Goal: Information Seeking & Learning: Learn about a topic

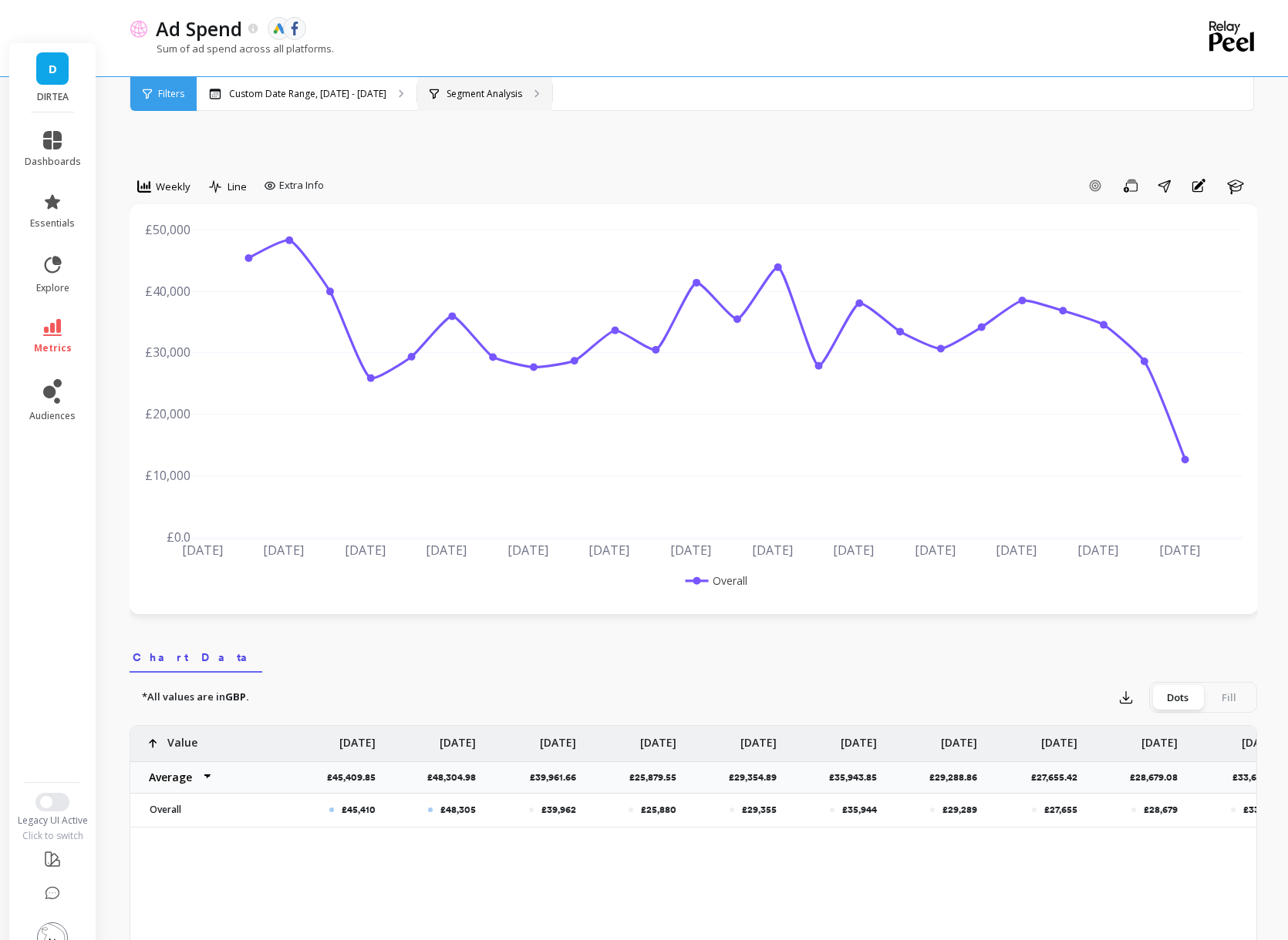
click at [447, 94] on p "Segment Analysis" at bounding box center [485, 94] width 75 height 12
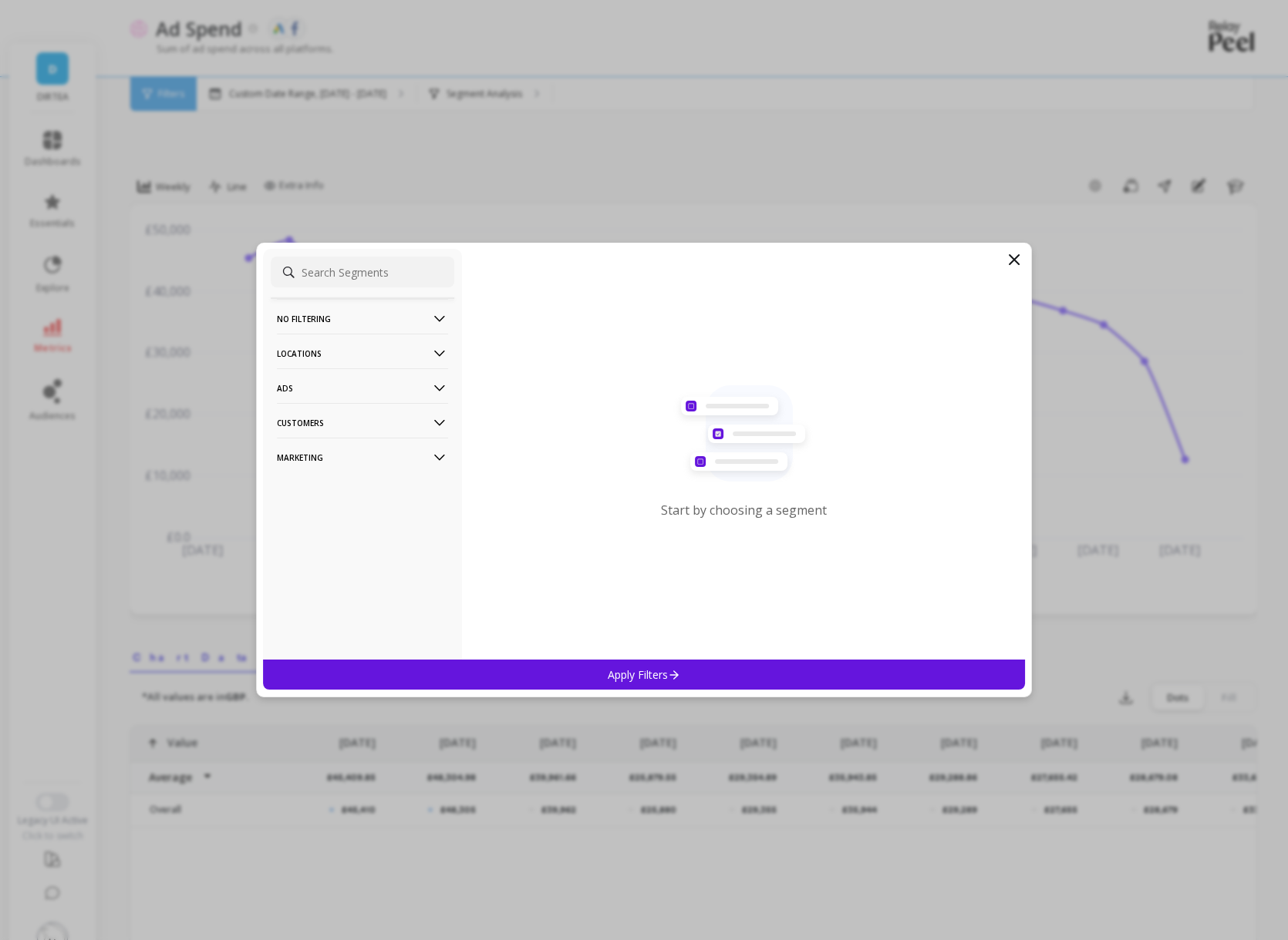
click at [392, 347] on p "Locations" at bounding box center [362, 353] width 171 height 40
click at [322, 378] on p "Countries" at bounding box center [302, 383] width 46 height 14
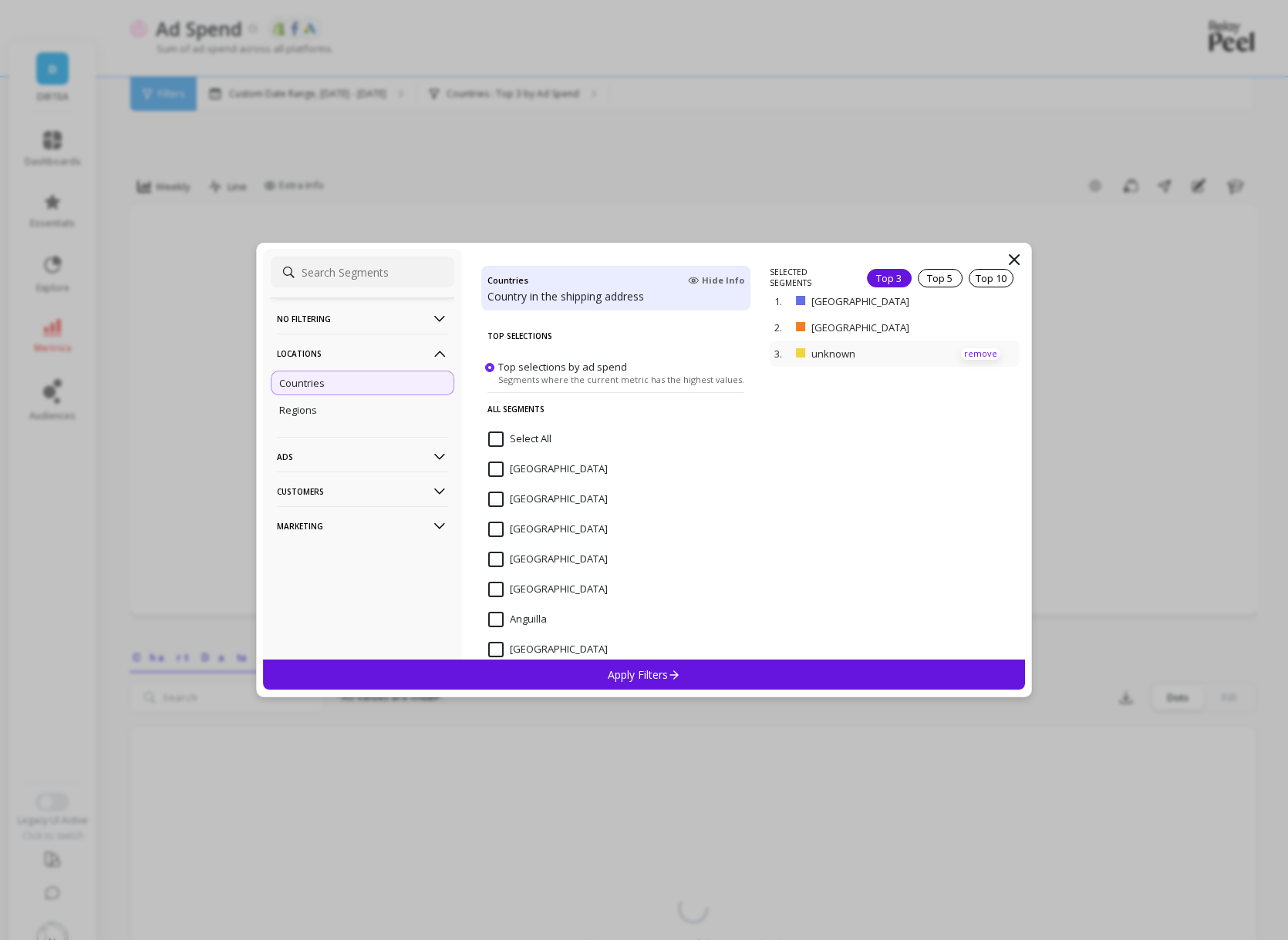
click at [979, 350] on p "remove" at bounding box center [981, 354] width 40 height 12
click at [774, 671] on div "Apply Filters" at bounding box center [644, 675] width 762 height 30
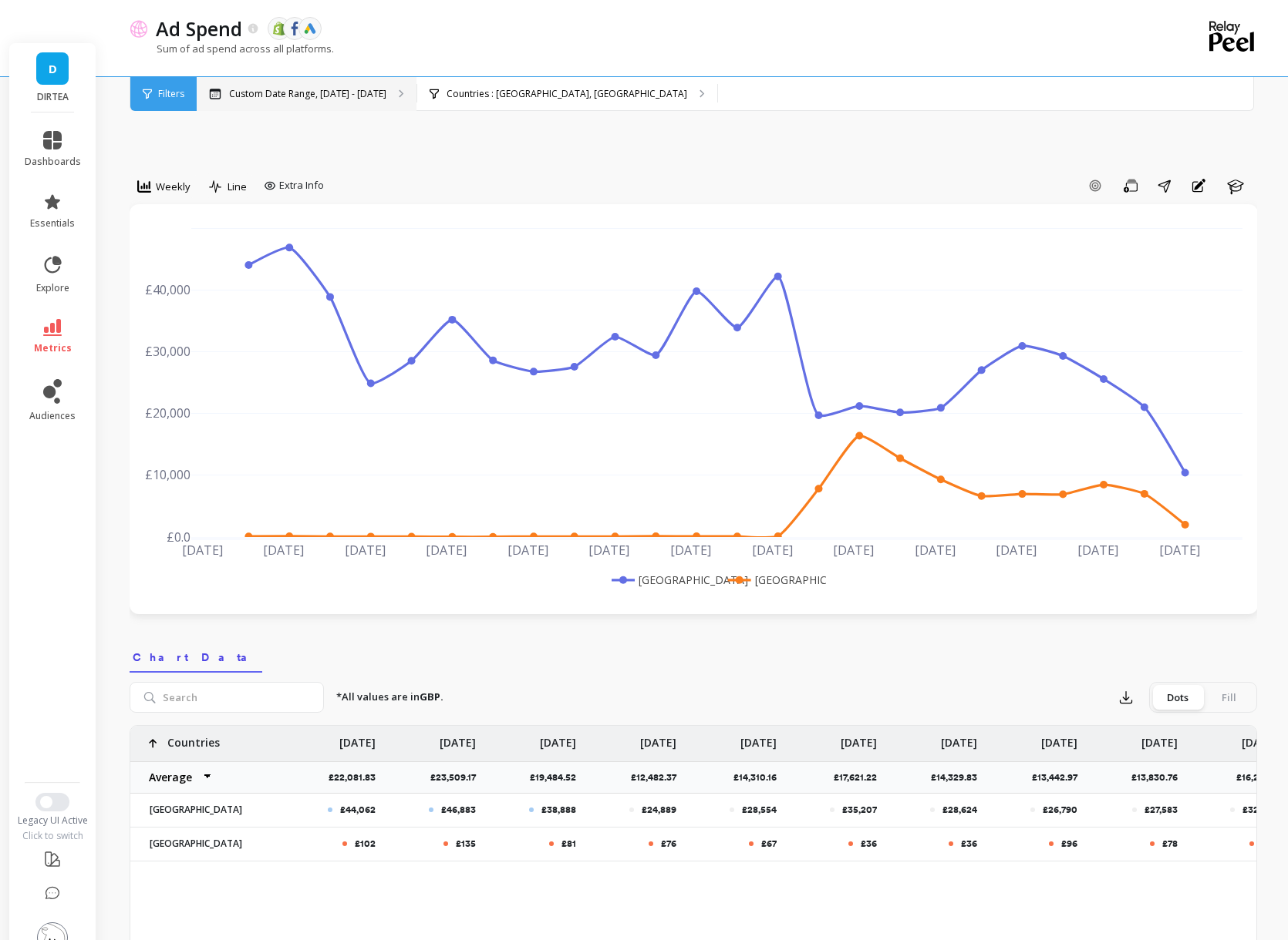
click at [304, 91] on p "Custom Date Range, [DATE] - [DATE]" at bounding box center [308, 94] width 157 height 12
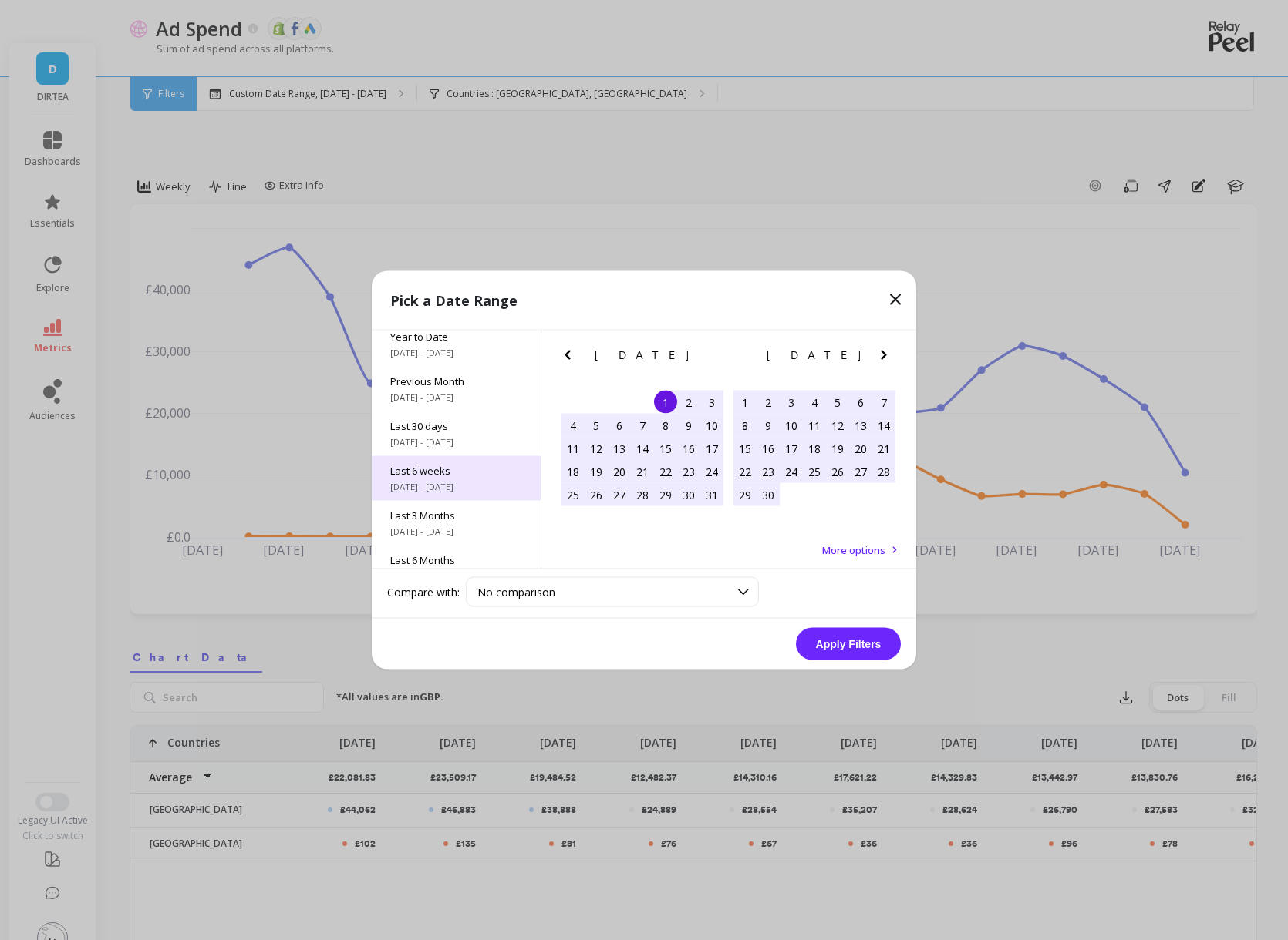
click at [467, 481] on span "8/25/2025 - 10/5/2025" at bounding box center [456, 487] width 132 height 12
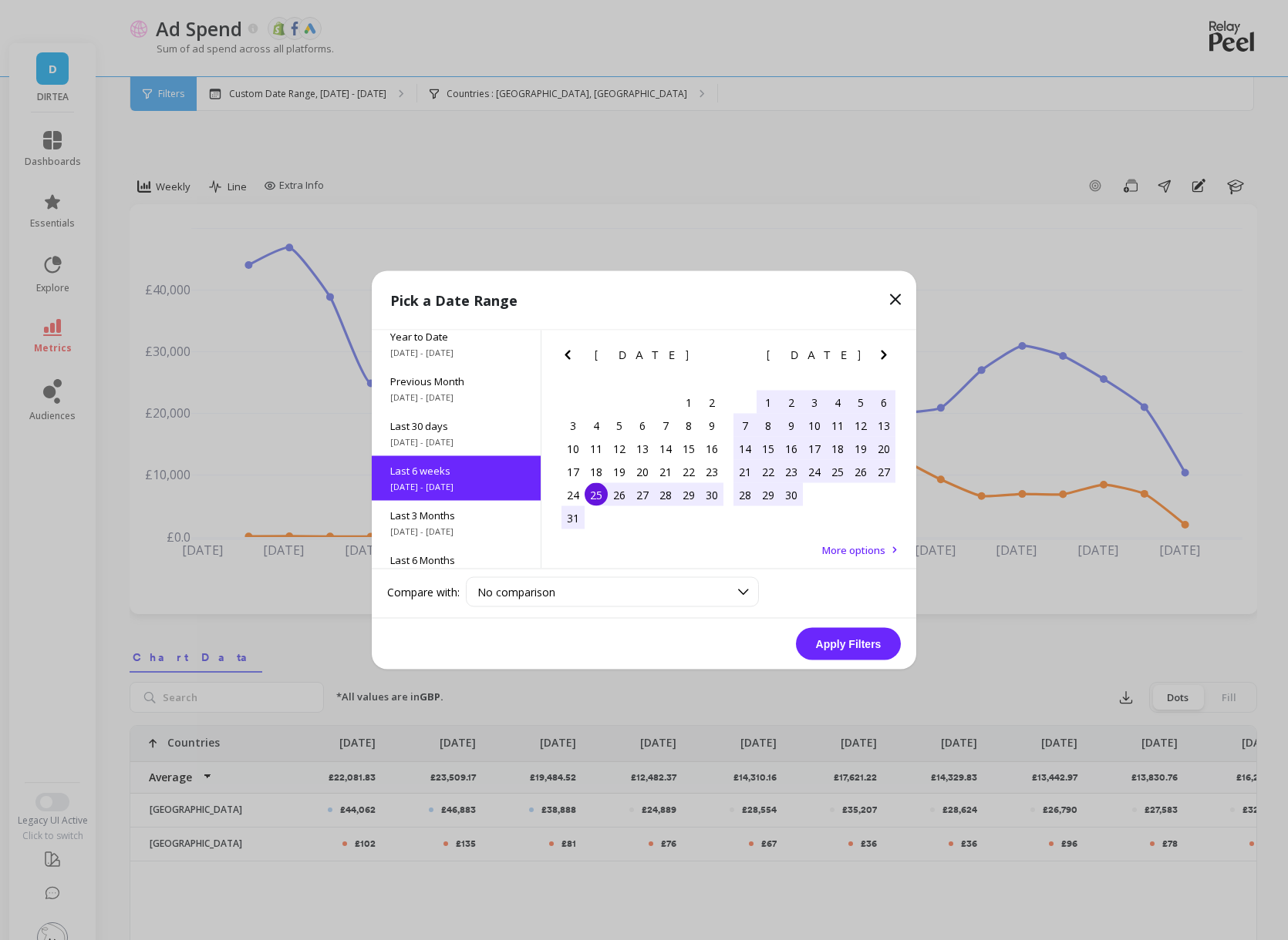
scroll to position [82, 0]
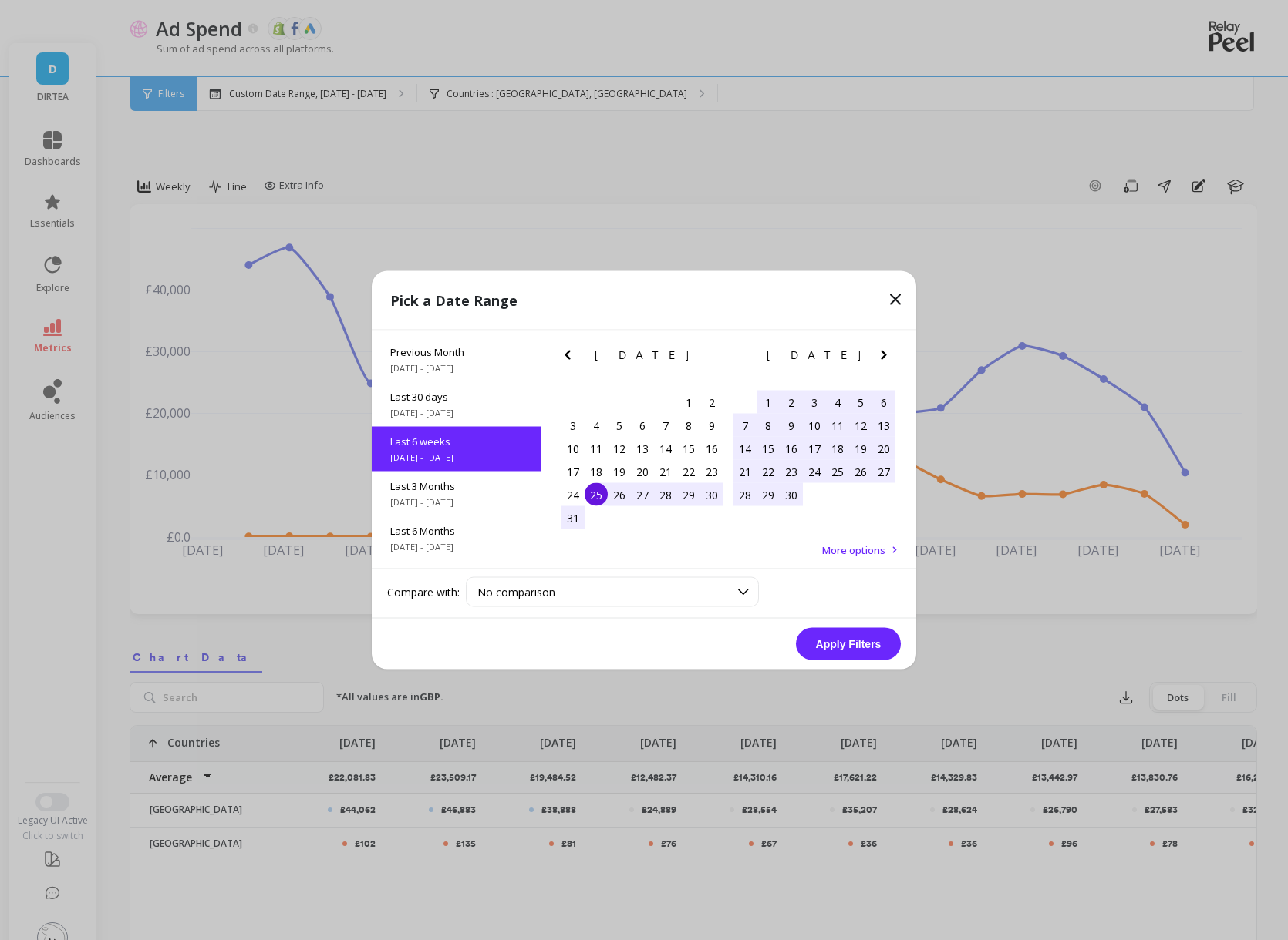
click at [830, 637] on button "Apply Filters" at bounding box center [848, 644] width 105 height 33
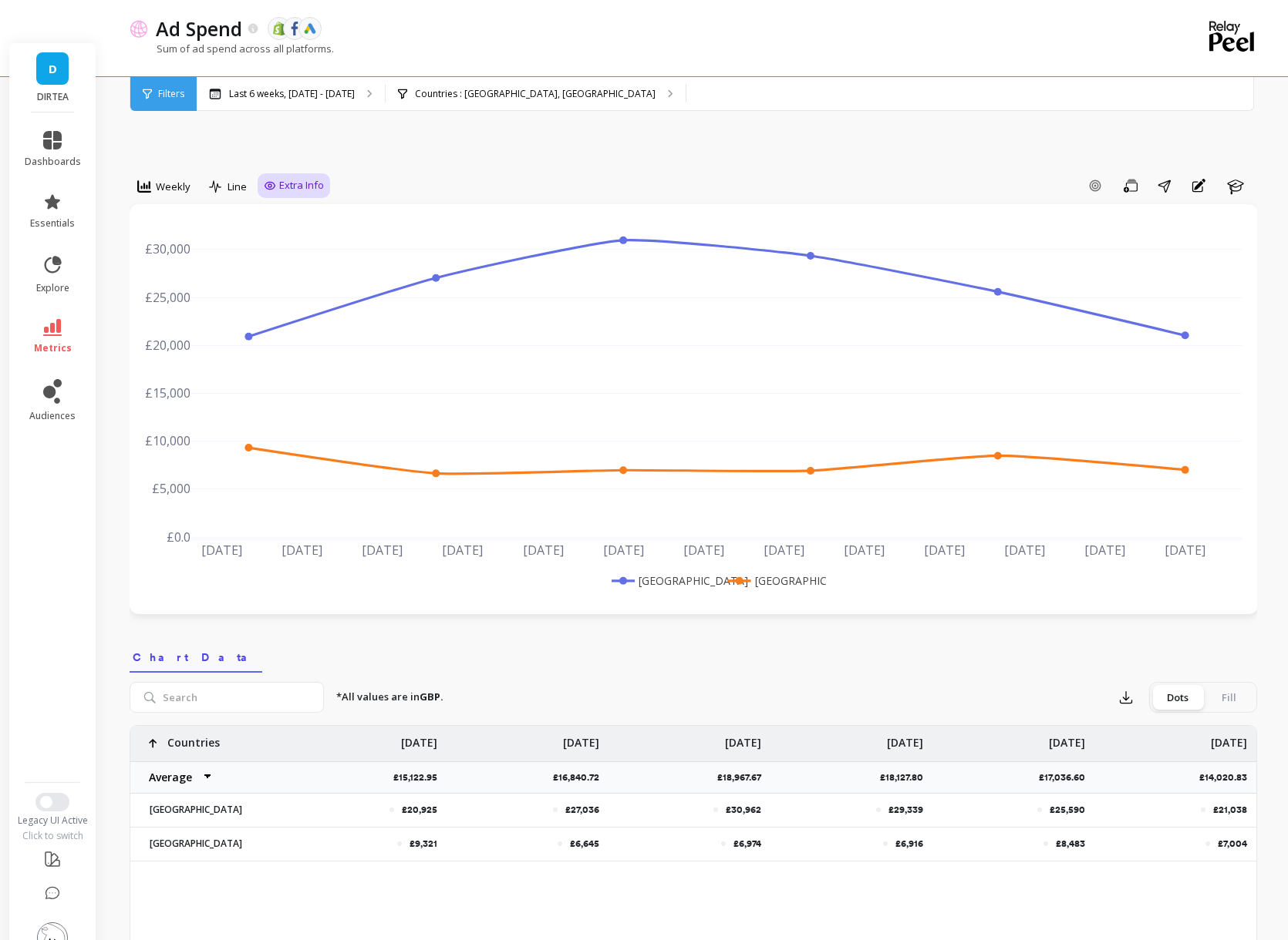
click at [277, 178] on div "Extra Info" at bounding box center [294, 186] width 61 height 16
click at [308, 268] on input "Values" at bounding box center [298, 276] width 54 height 16
checkbox input "true"
click at [461, 174] on div "Add Goal Save Share Annotations Learn" at bounding box center [792, 186] width 927 height 25
click at [185, 180] on span "Weekly" at bounding box center [173, 187] width 35 height 15
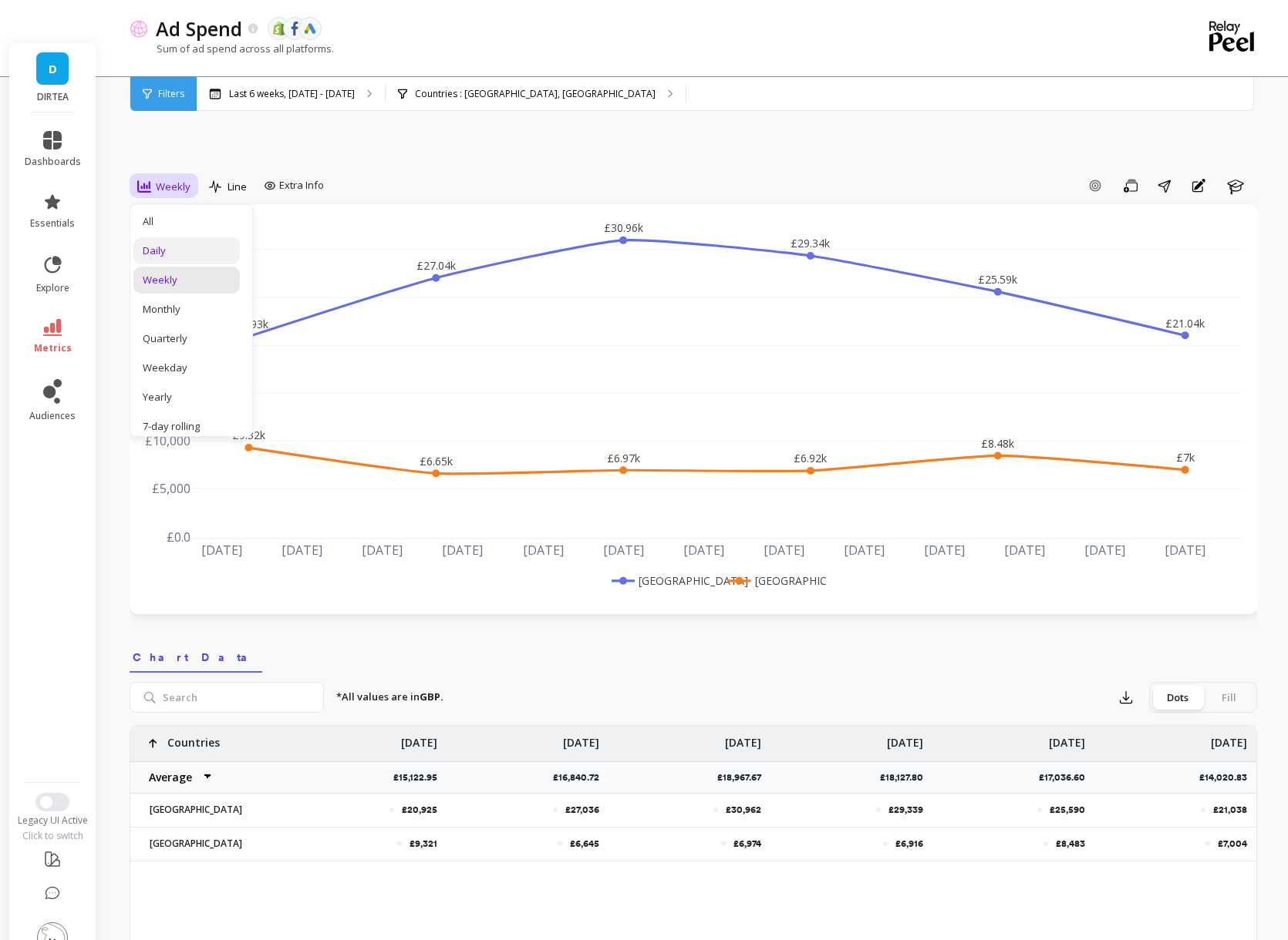
click at [171, 243] on div "Daily" at bounding box center [187, 250] width 88 height 15
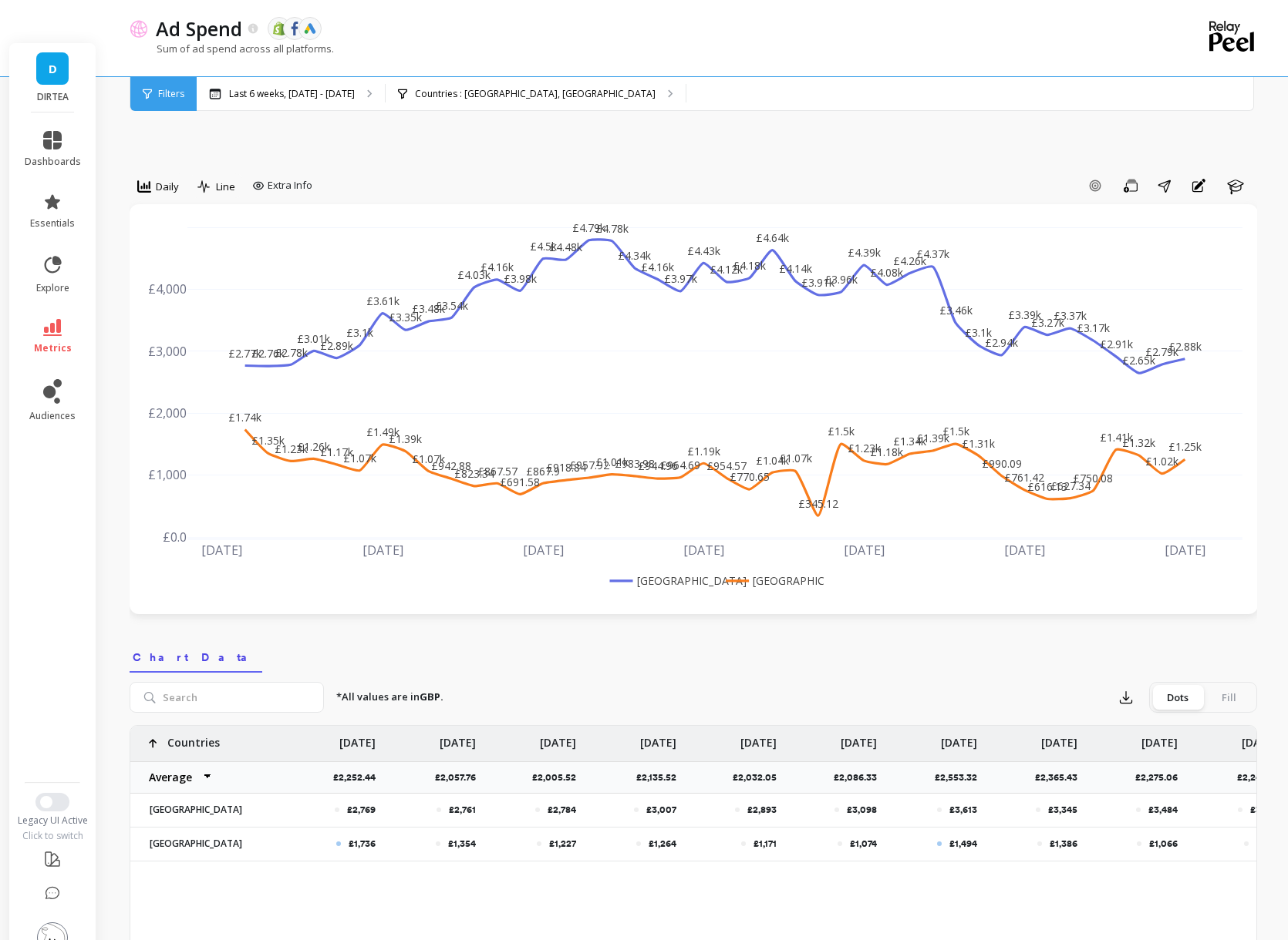
click at [553, 134] on div "option Daily, selected. Daily Line Extra Info Add Goal Save Share Annotations L…" at bounding box center [692, 919] width 1127 height 1645
click at [664, 573] on rect at bounding box center [662, 581] width 114 height 16
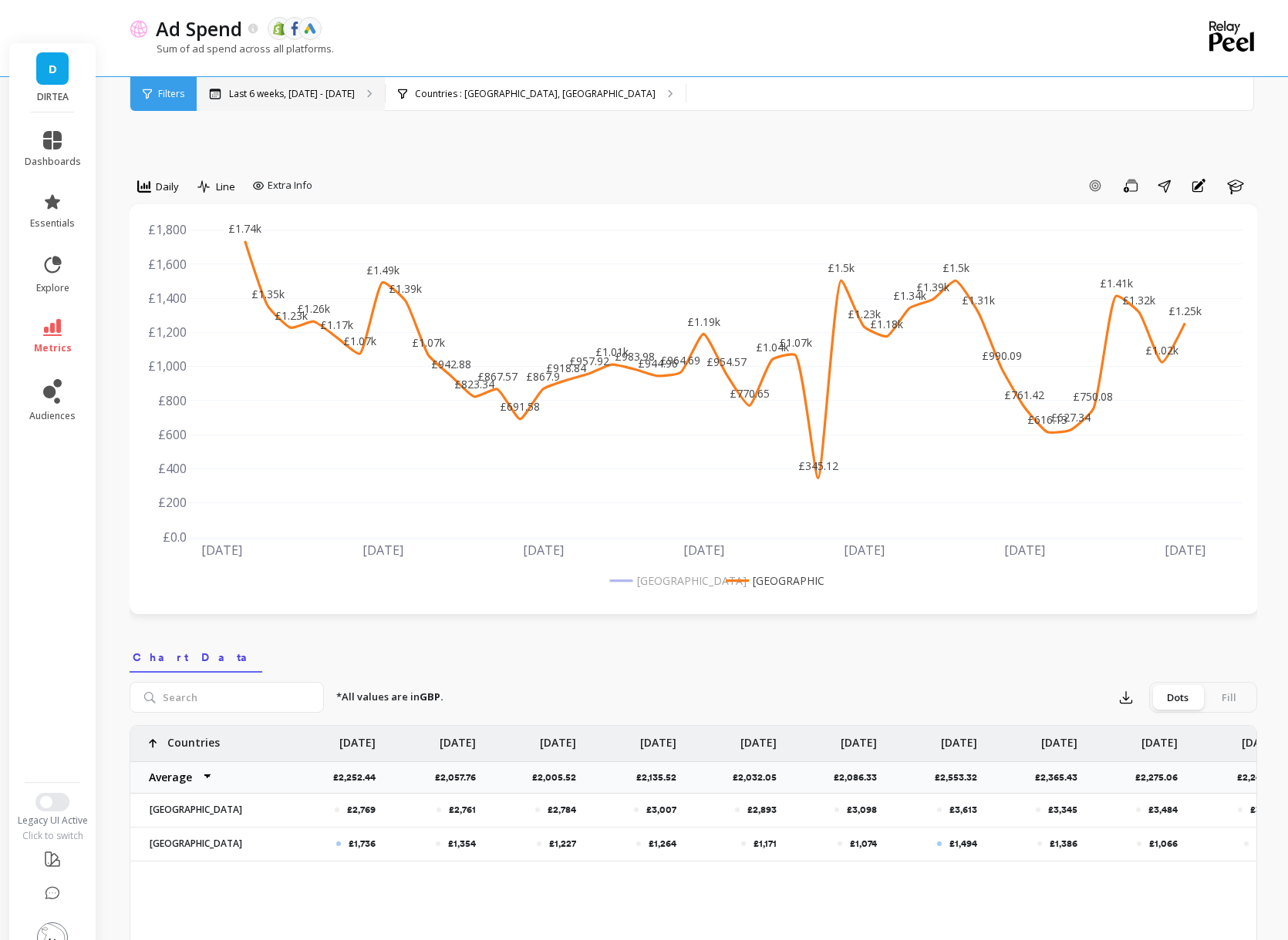
click at [327, 92] on p "Last 6 weeks, Aug 25 - Oct 5" at bounding box center [292, 94] width 126 height 12
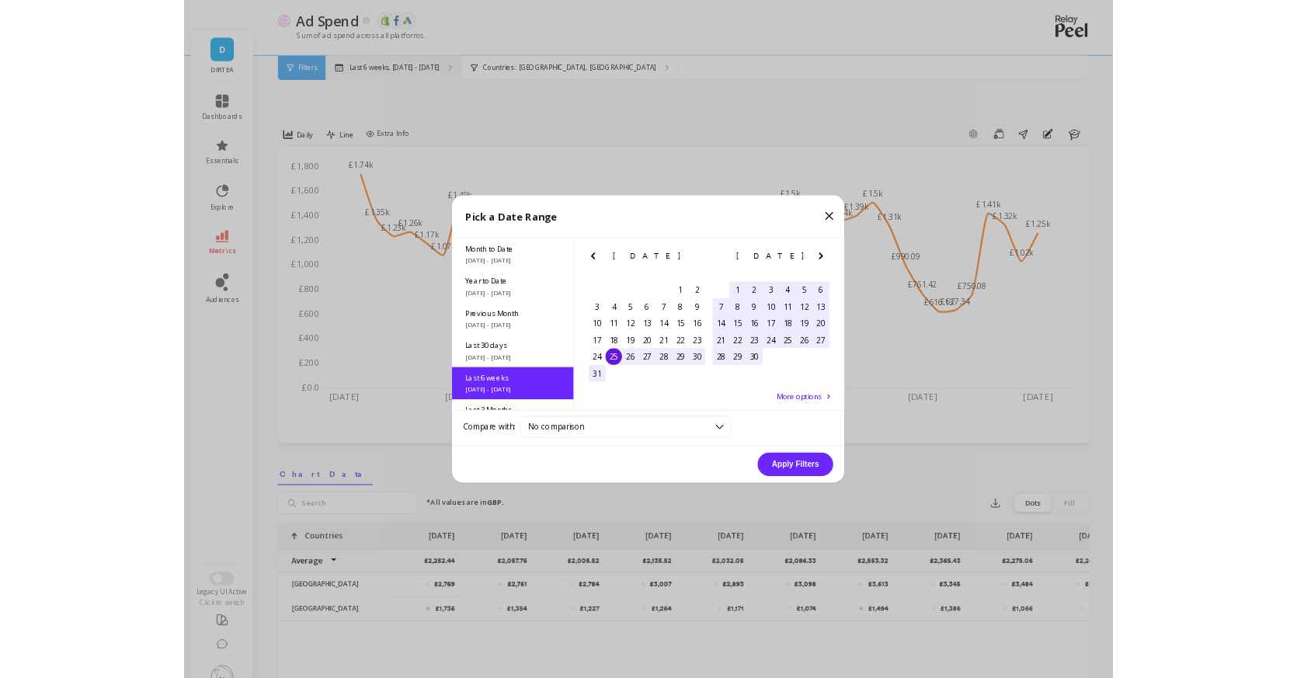
scroll to position [83, 0]
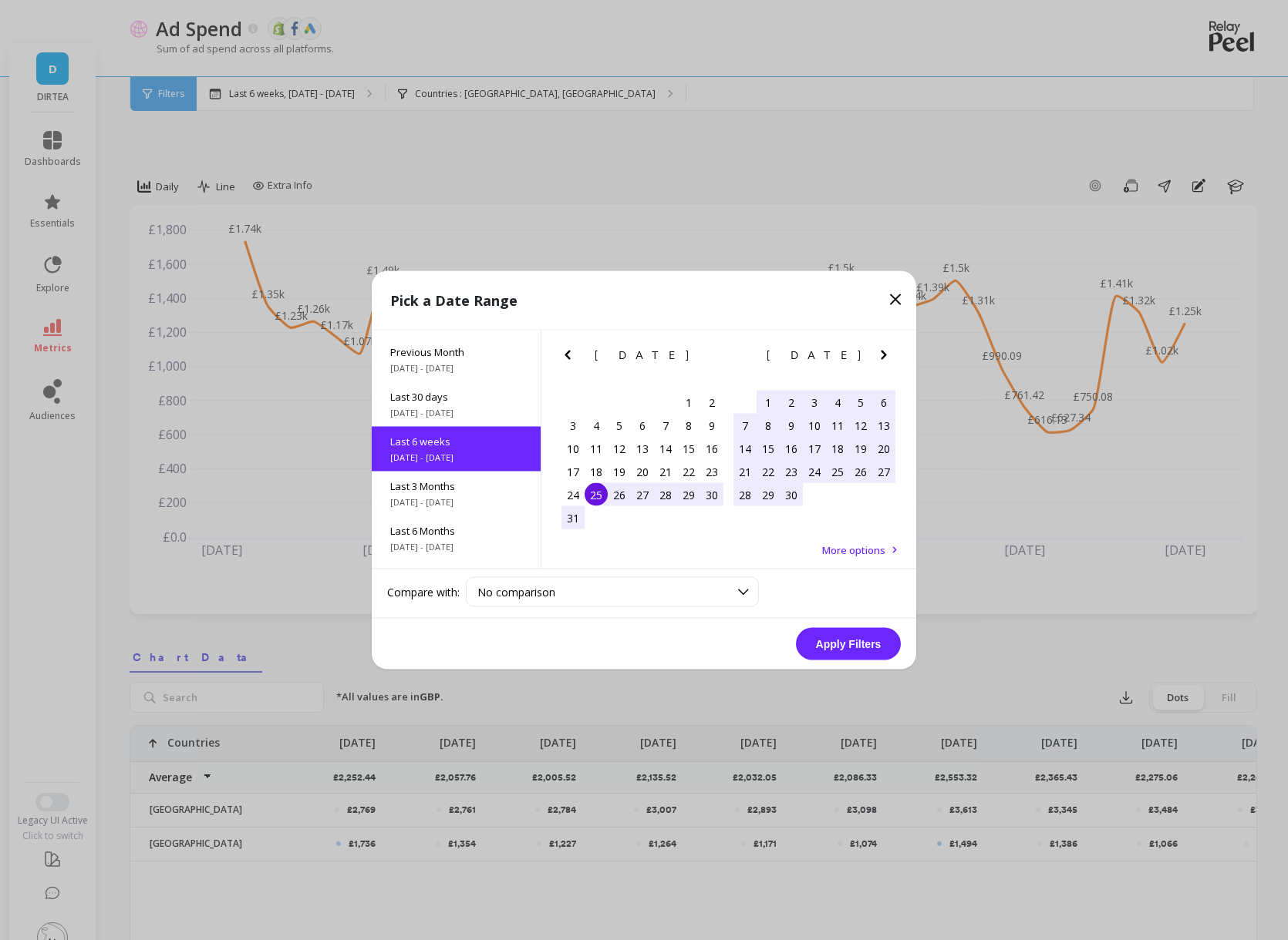
click at [599, 490] on div "25" at bounding box center [596, 494] width 23 height 23
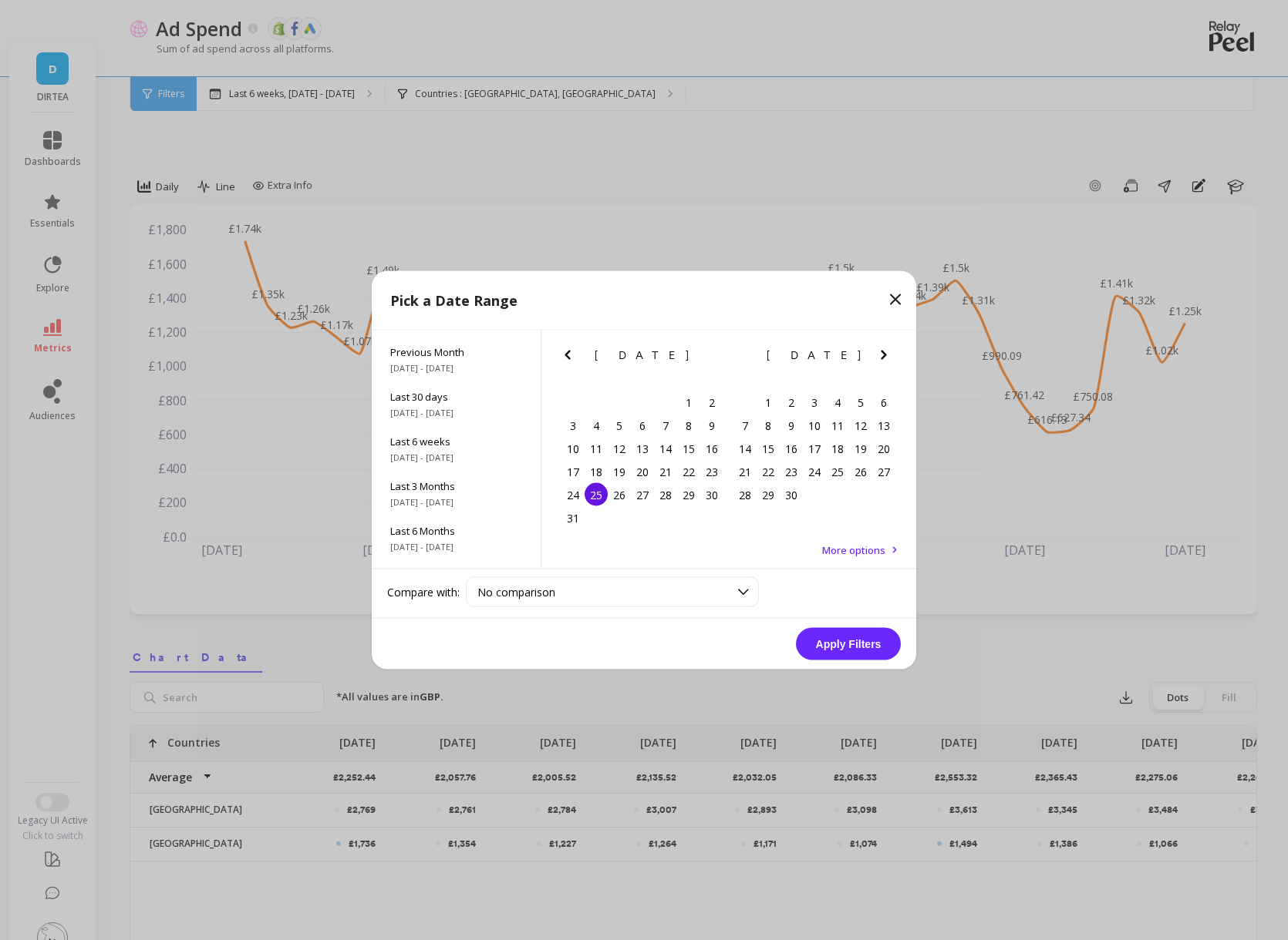
click at [879, 349] on icon "Next Month" at bounding box center [884, 355] width 19 height 19
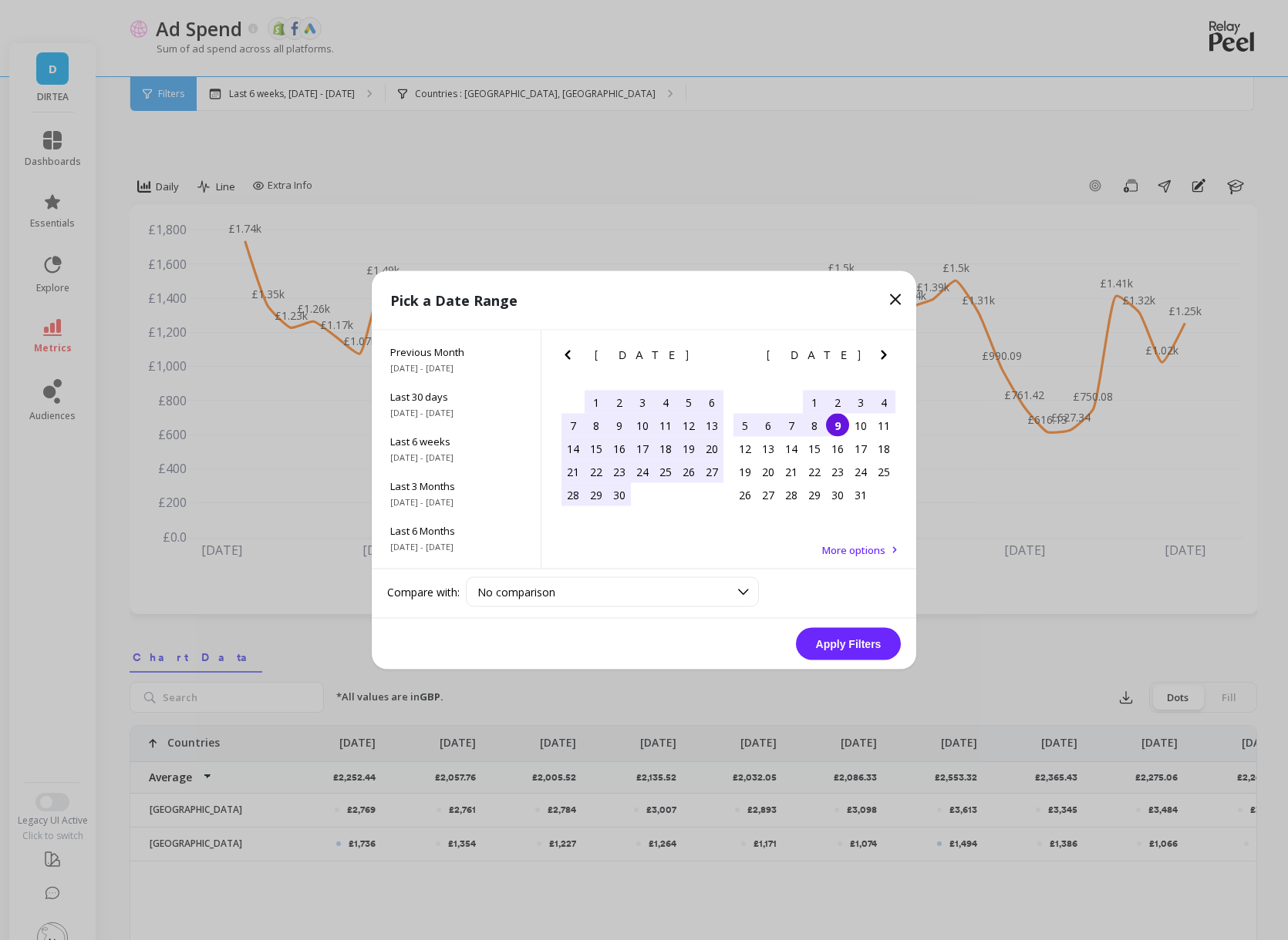
click at [841, 428] on div "9" at bounding box center [837, 425] width 23 height 23
click at [836, 651] on button "Apply Filters" at bounding box center [848, 644] width 105 height 33
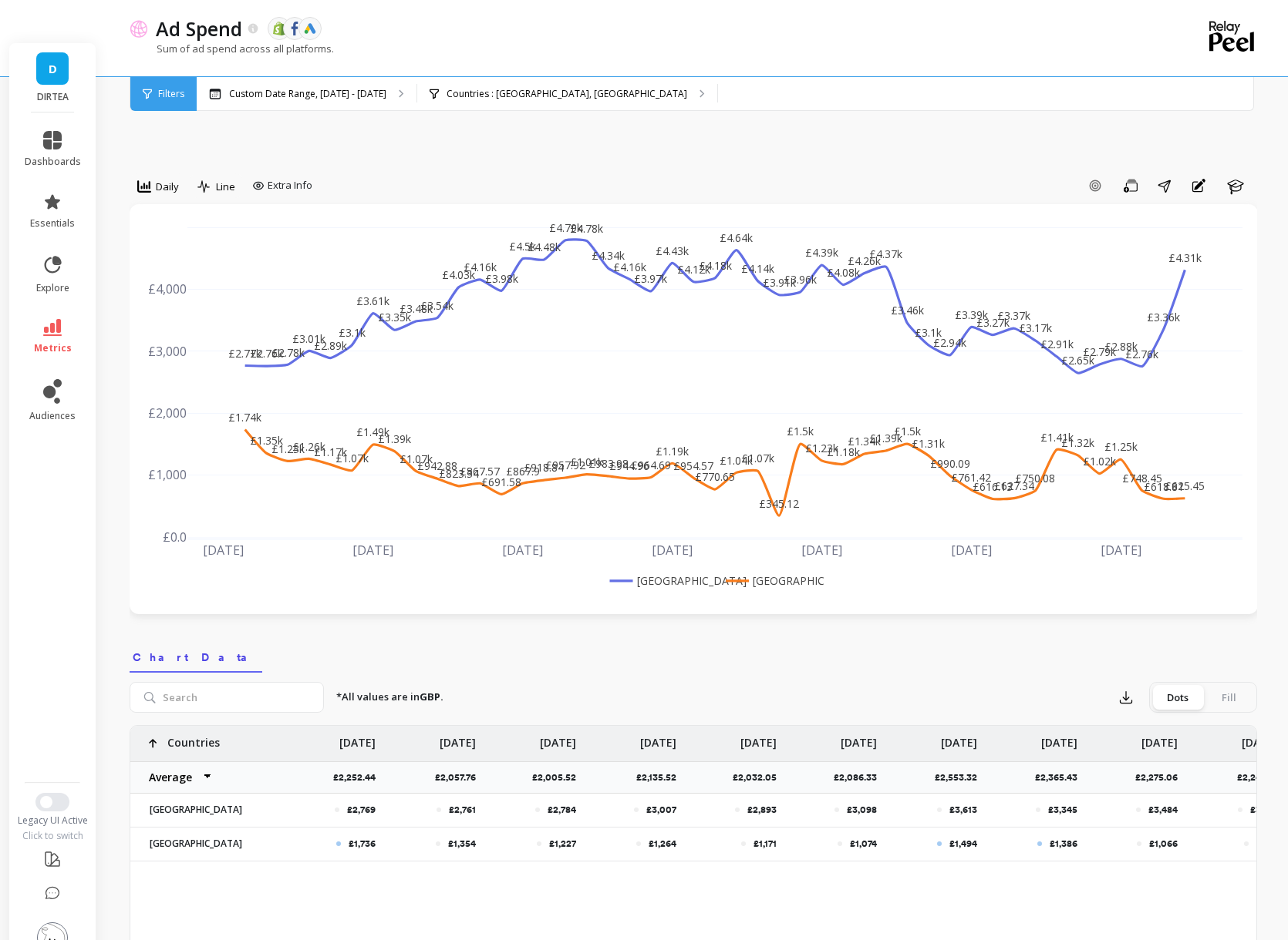
click at [649, 573] on rect at bounding box center [662, 581] width 114 height 16
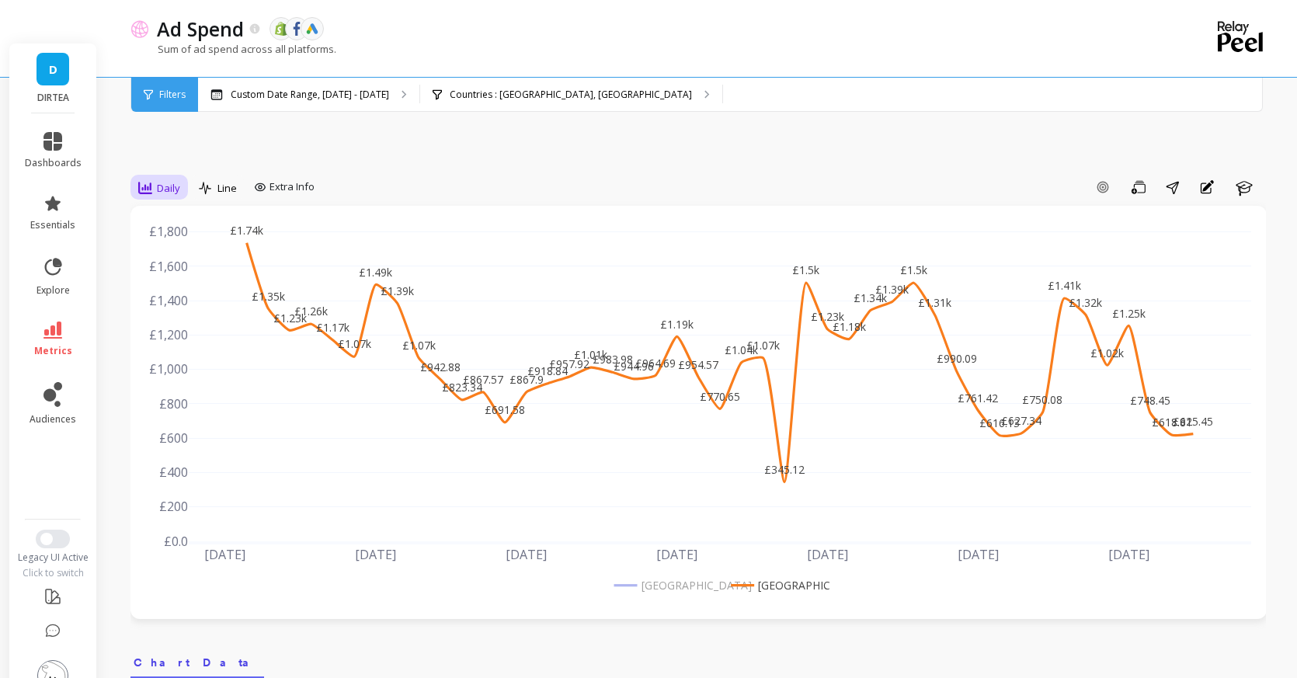
click at [149, 181] on icon at bounding box center [145, 188] width 14 height 14
click at [203, 275] on div "Weekly" at bounding box center [188, 282] width 89 height 15
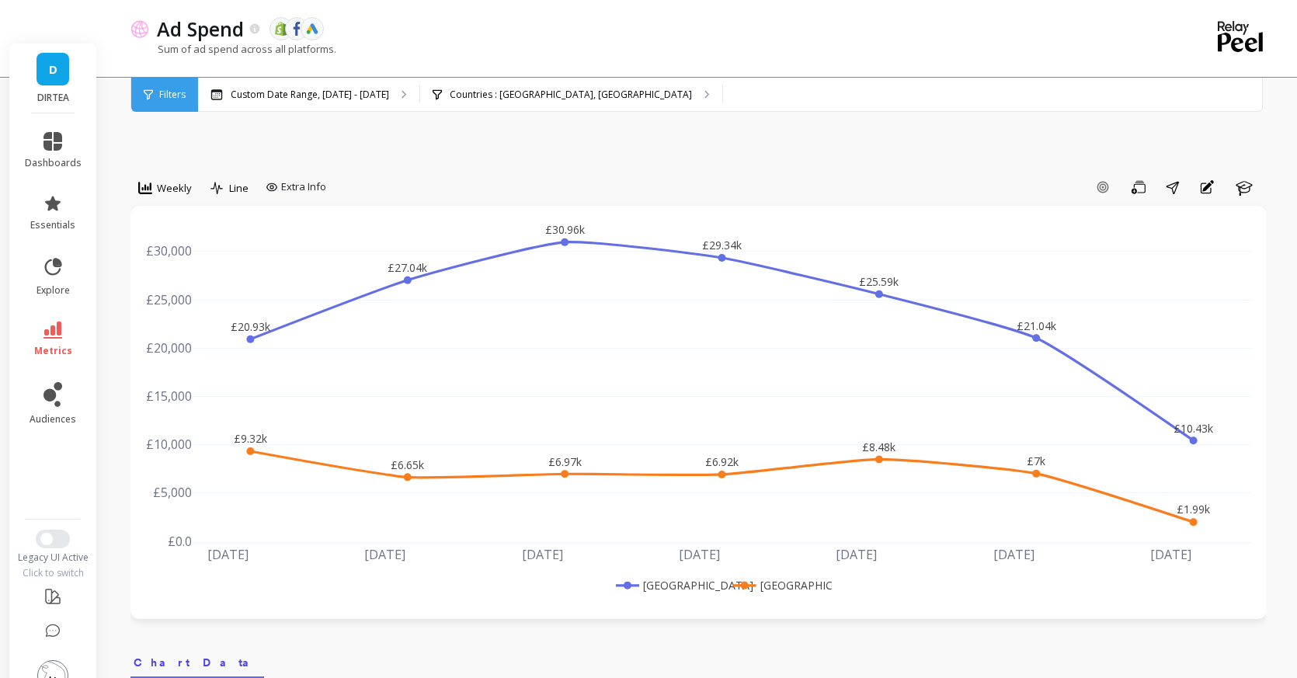
click at [656, 577] on rect at bounding box center [669, 585] width 115 height 16
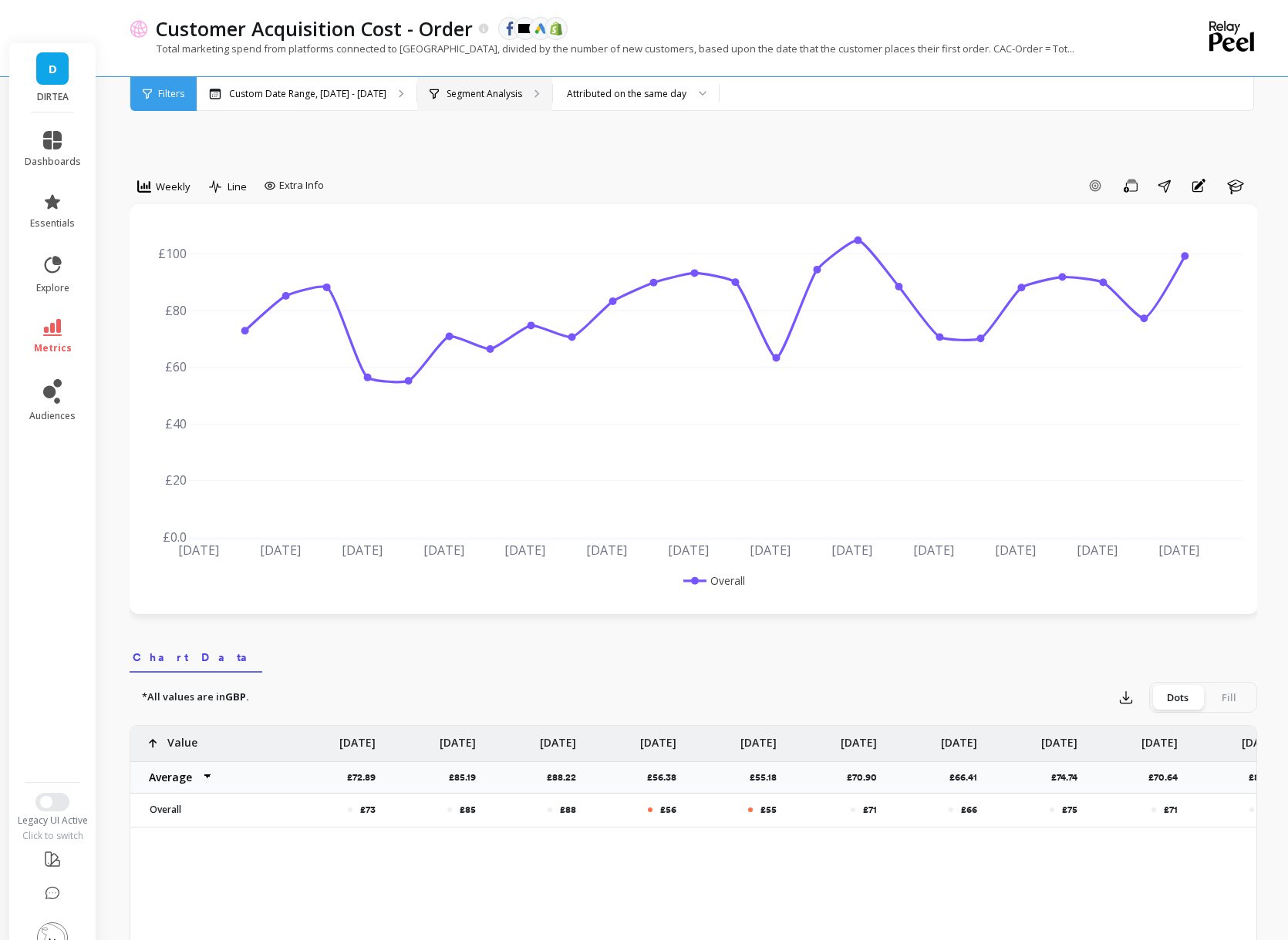
click at [491, 77] on div "Segment Analysis" at bounding box center [485, 94] width 135 height 34
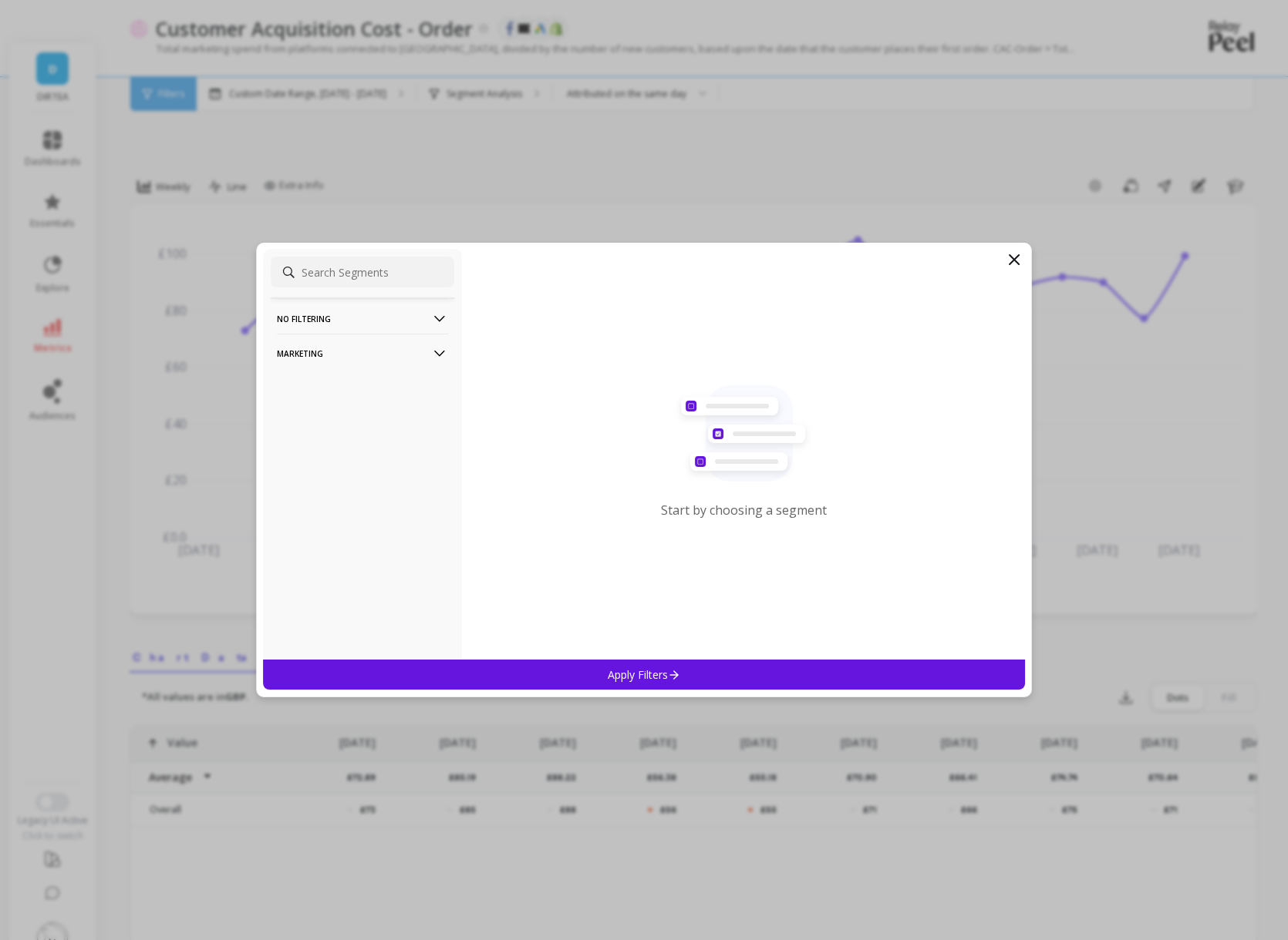
click at [374, 369] on p "Marketing" at bounding box center [362, 353] width 171 height 40
click at [337, 440] on div "Countries" at bounding box center [362, 437] width 184 height 25
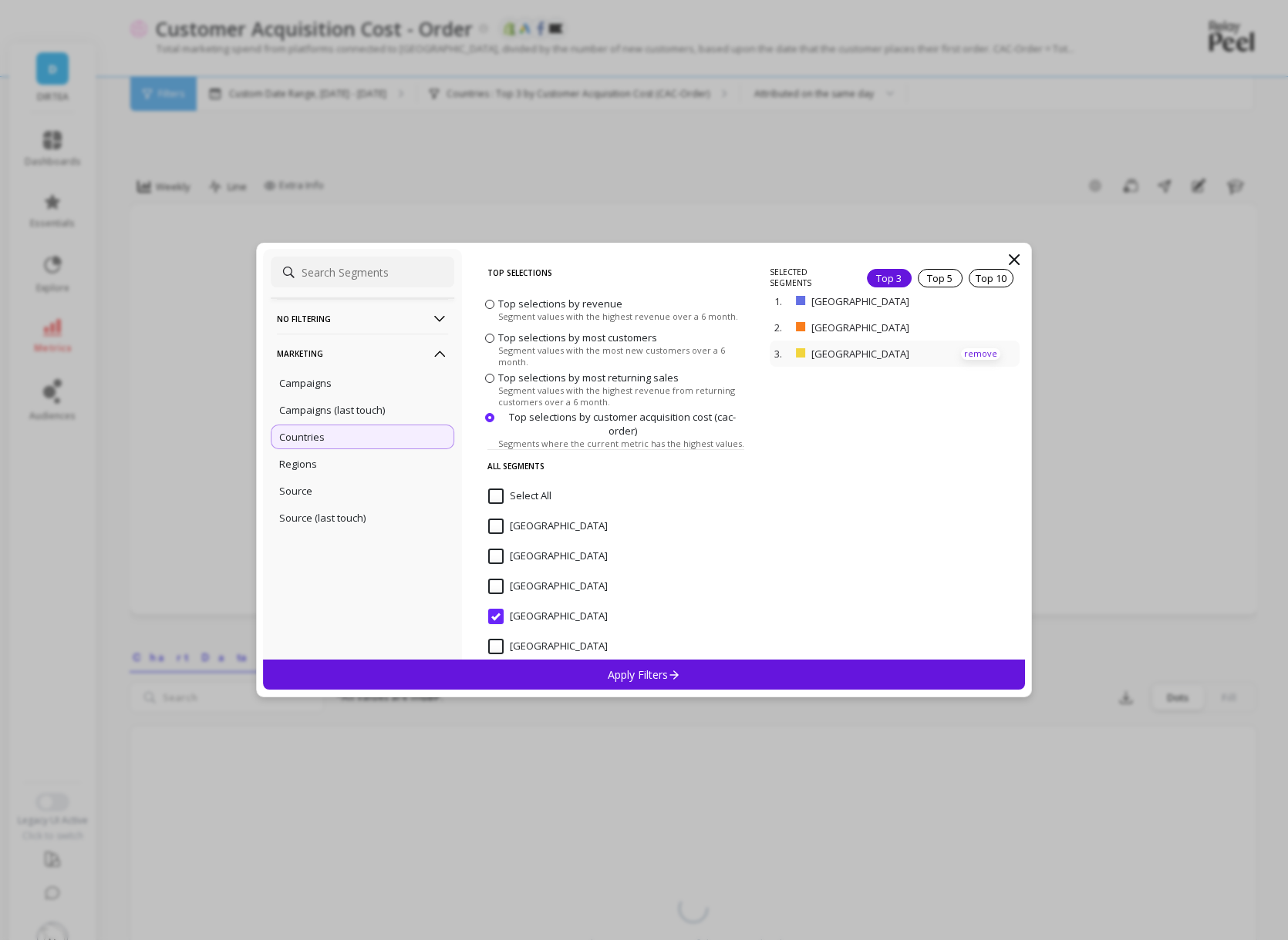
click at [976, 353] on p "remove" at bounding box center [981, 354] width 40 height 12
click at [693, 685] on div "Apply Filters" at bounding box center [644, 675] width 762 height 30
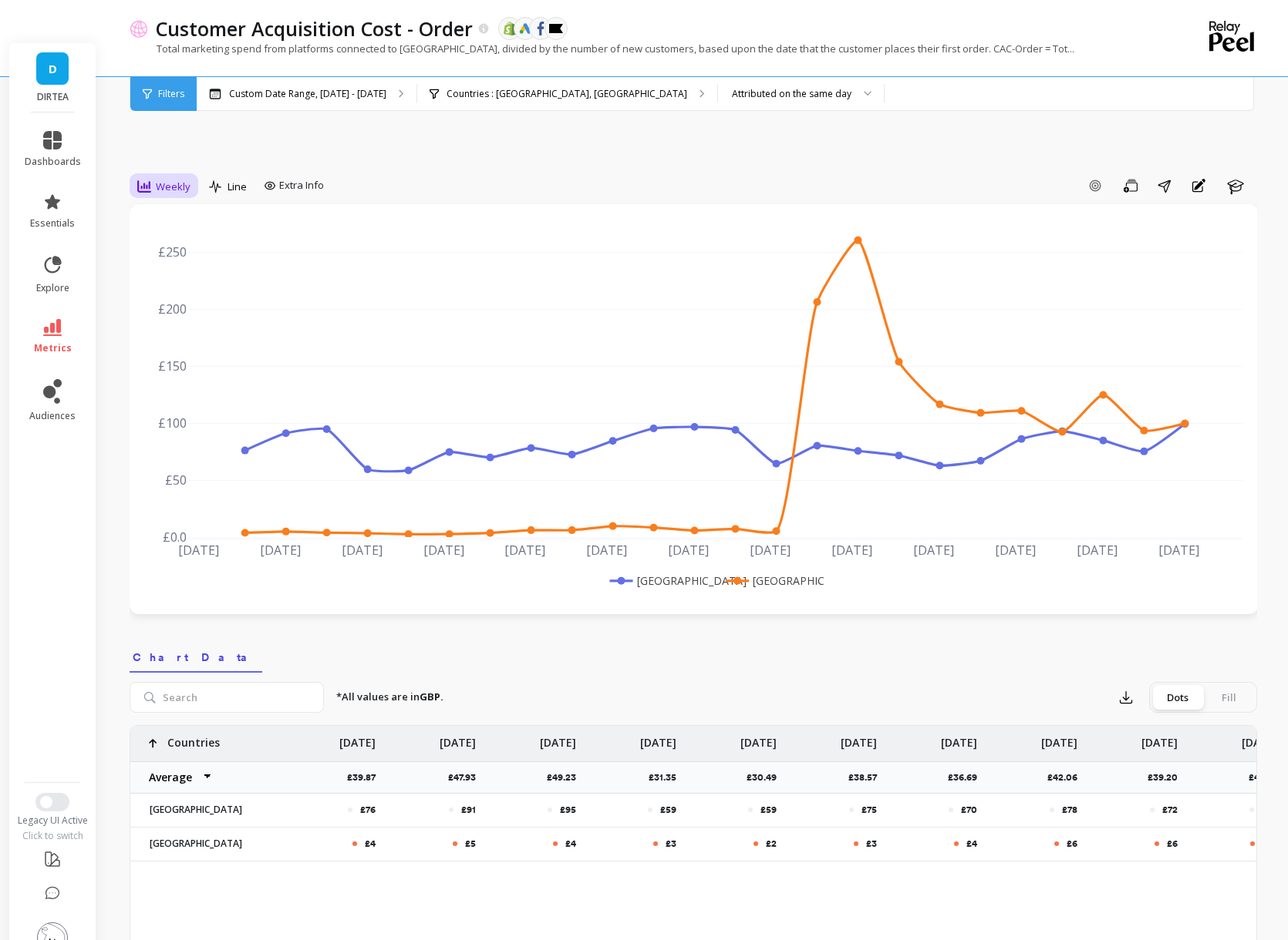
click at [159, 180] on span "Weekly" at bounding box center [173, 187] width 35 height 15
click at [358, 100] on div "Custom Date Range, [DATE] - [DATE]" at bounding box center [306, 94] width 219 height 34
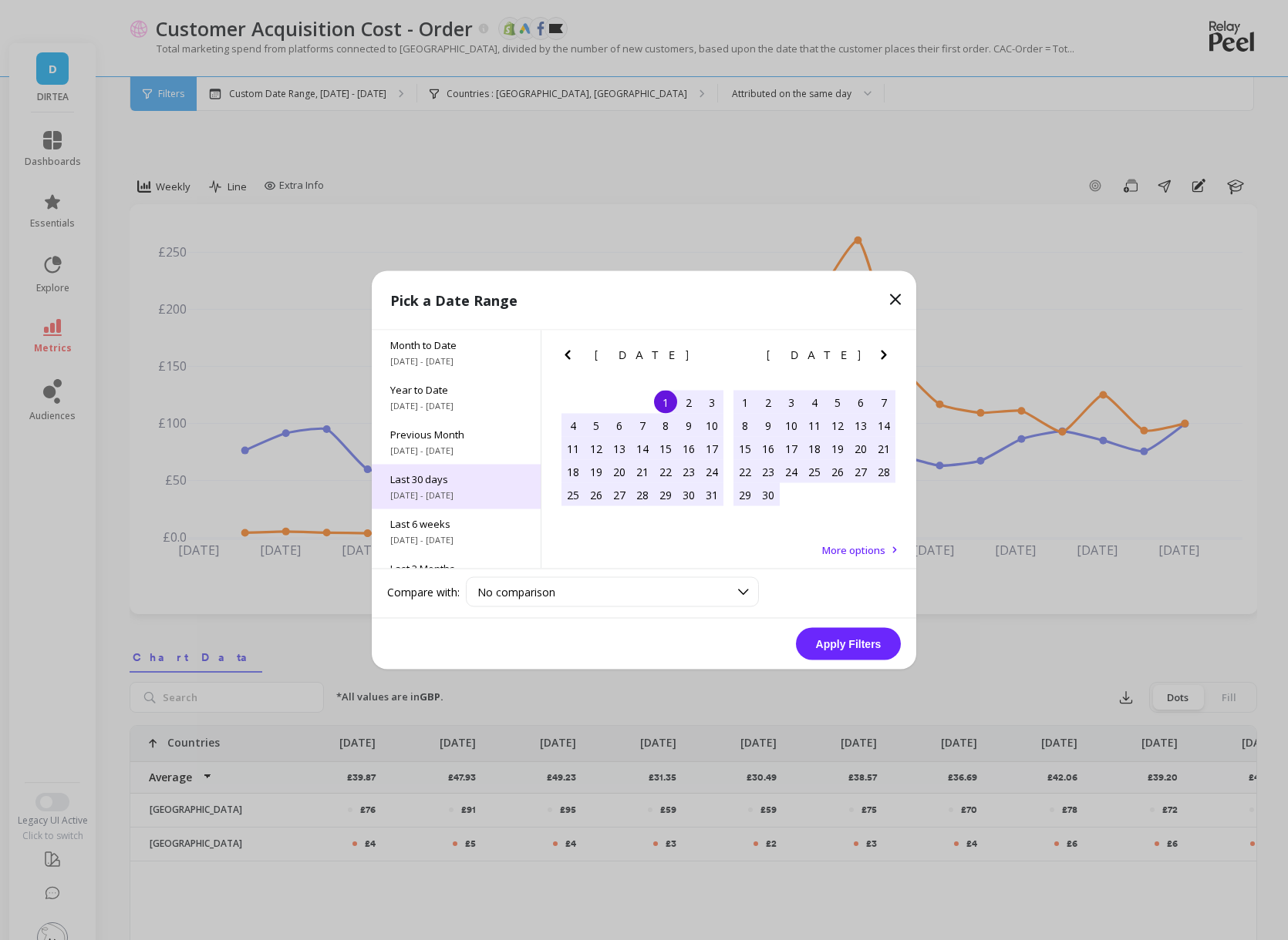
click at [465, 489] on span "9/9/2025 - 10/8/2025" at bounding box center [456, 495] width 132 height 12
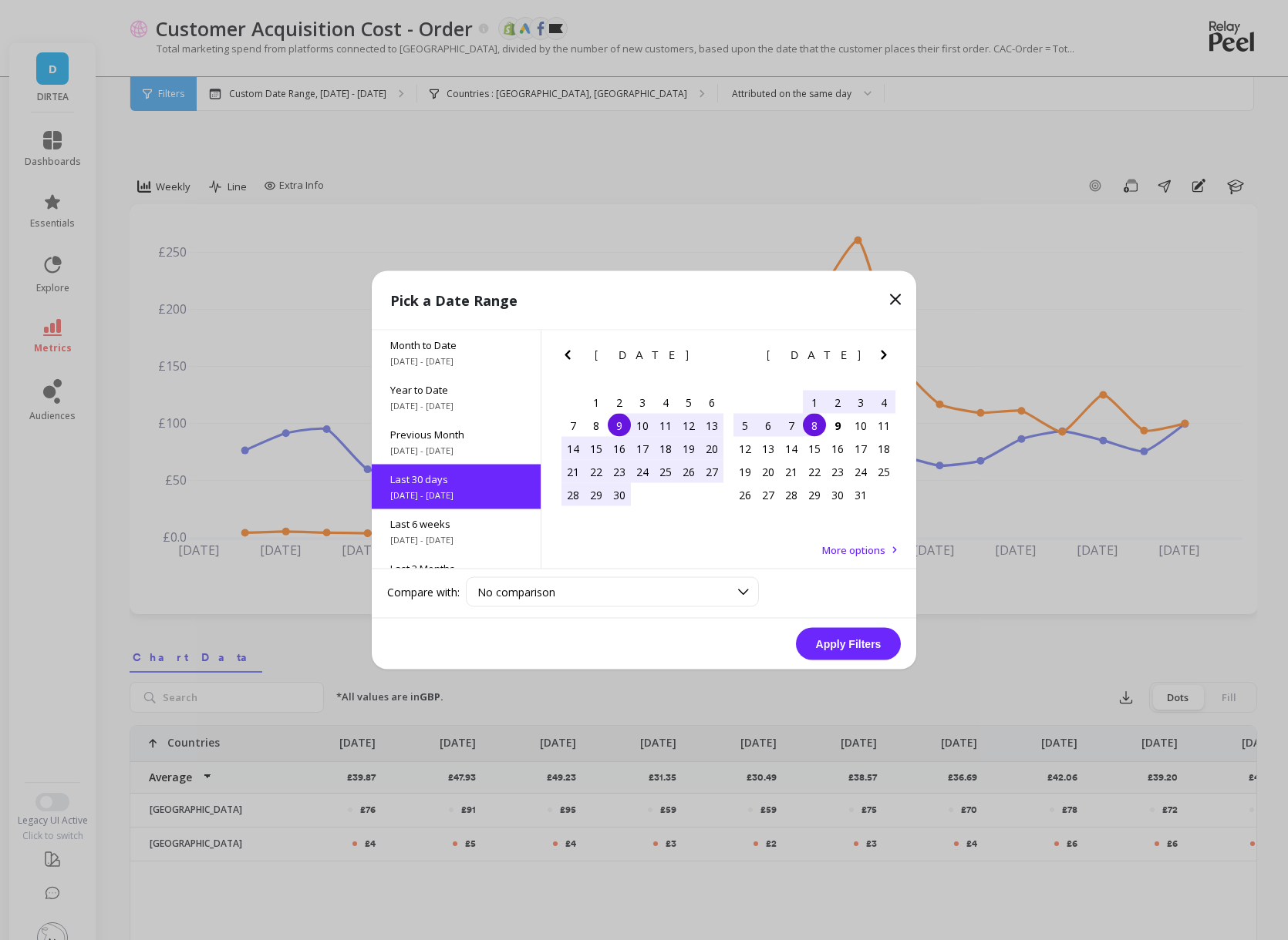
scroll to position [38, 0]
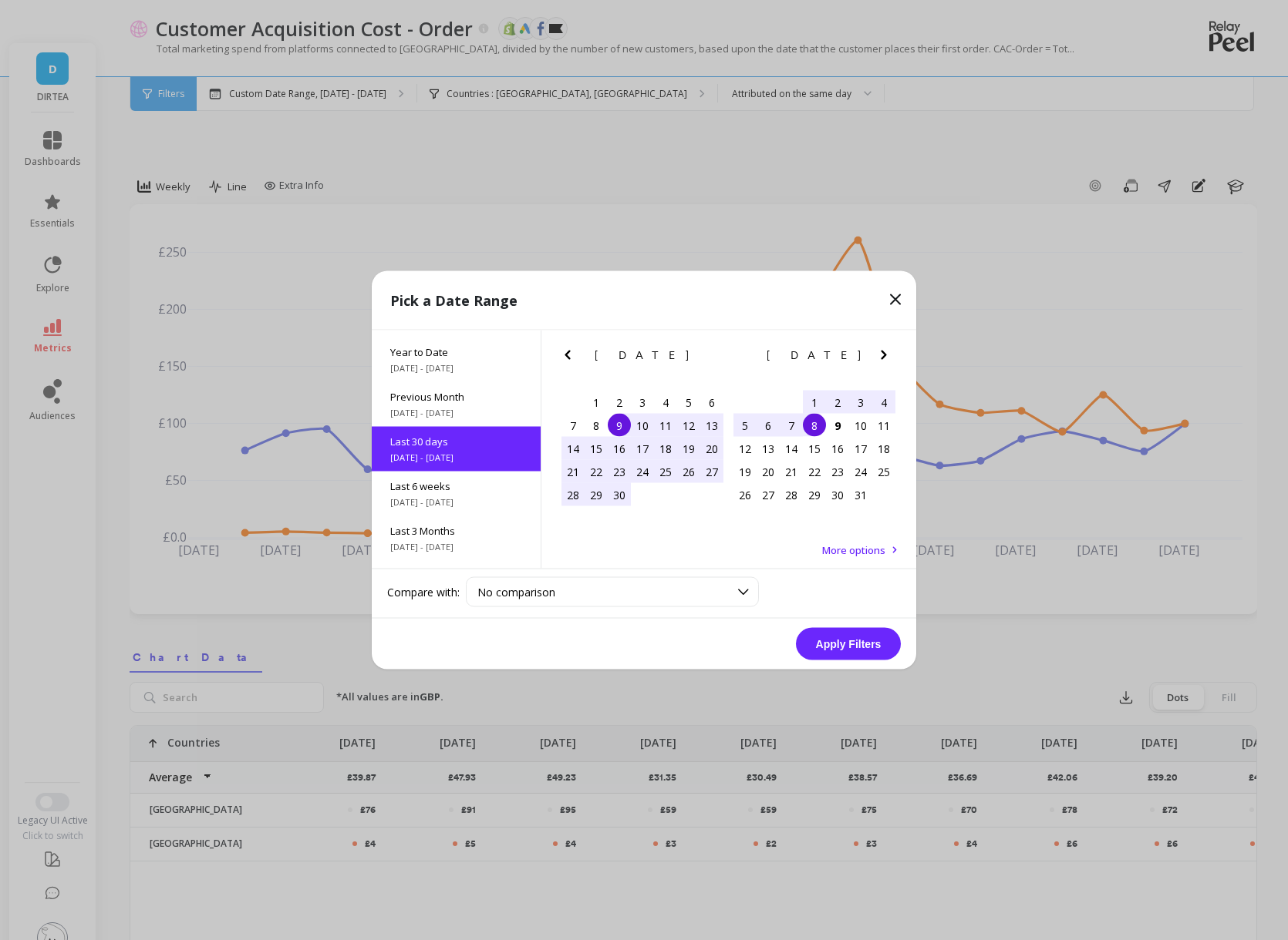
click at [563, 356] on icon "Previous Month" at bounding box center [567, 355] width 19 height 19
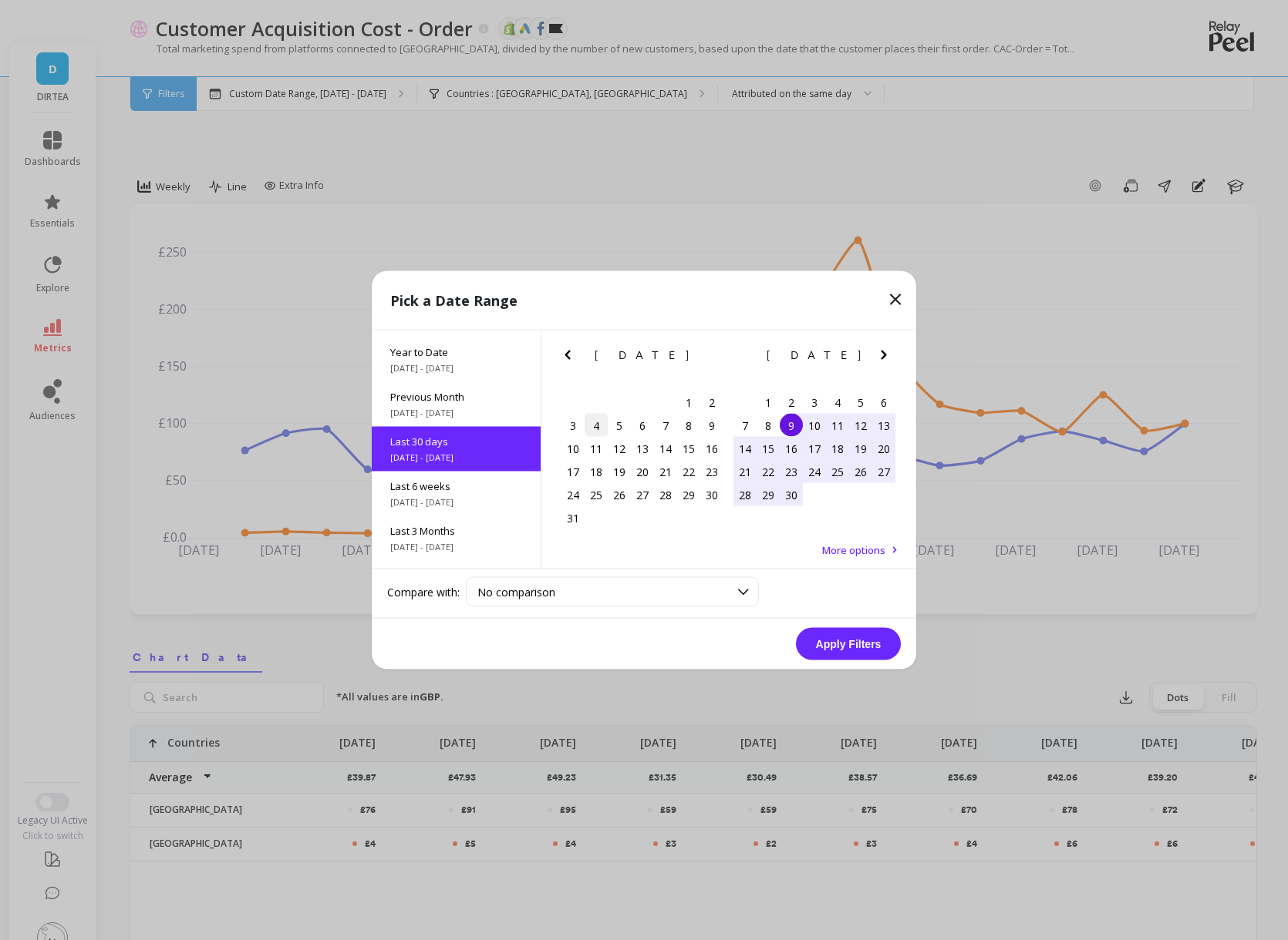
click at [598, 426] on div "4" at bounding box center [596, 425] width 23 height 23
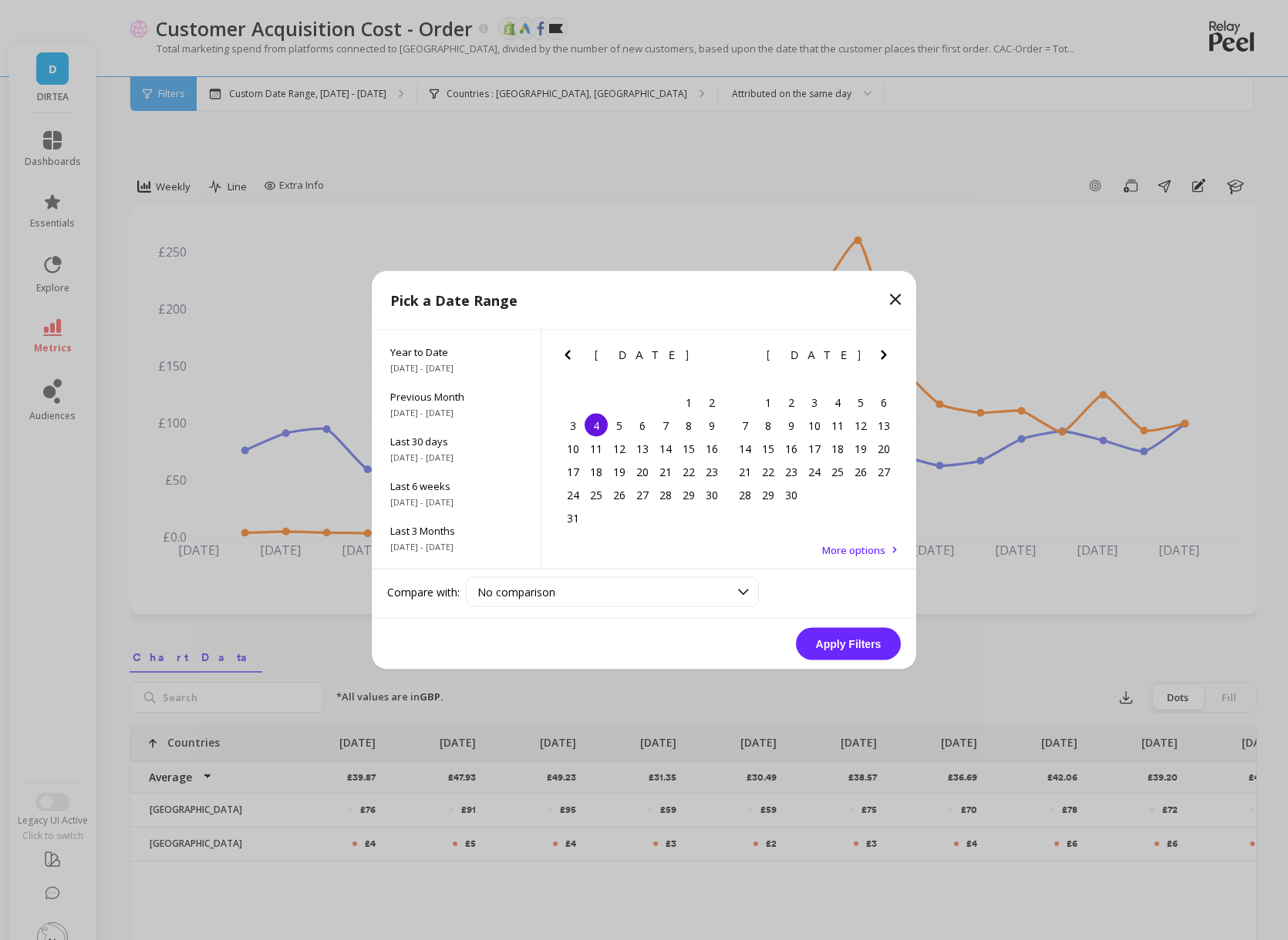
click at [879, 348] on icon "Next Month" at bounding box center [884, 355] width 19 height 19
click at [666, 432] on div "9" at bounding box center [665, 425] width 23 height 23
click at [838, 653] on button "Apply Filters" at bounding box center [848, 644] width 105 height 33
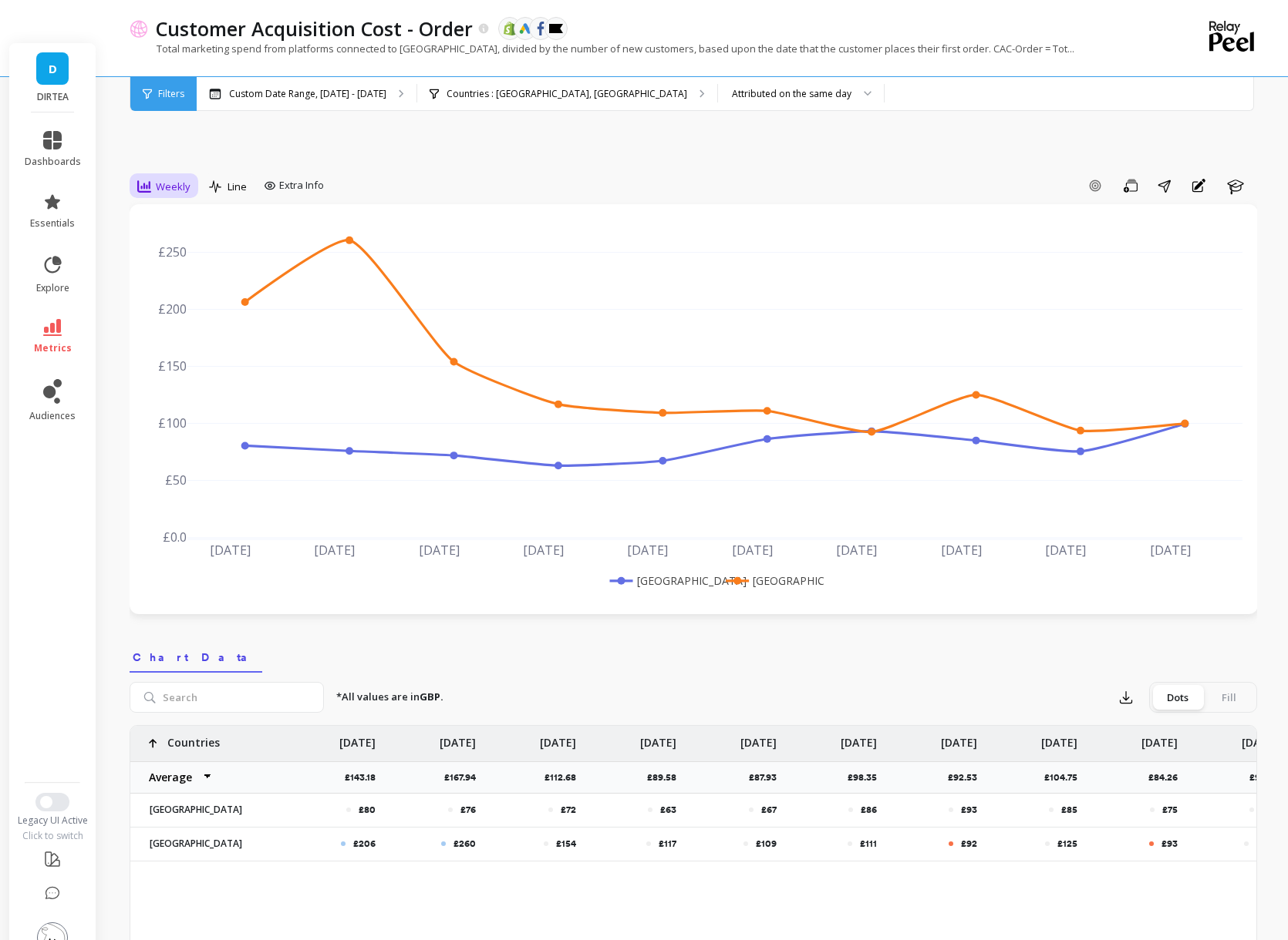
click at [185, 178] on div "Weekly" at bounding box center [164, 187] width 54 height 19
click at [184, 243] on div "Daily" at bounding box center [187, 250] width 88 height 15
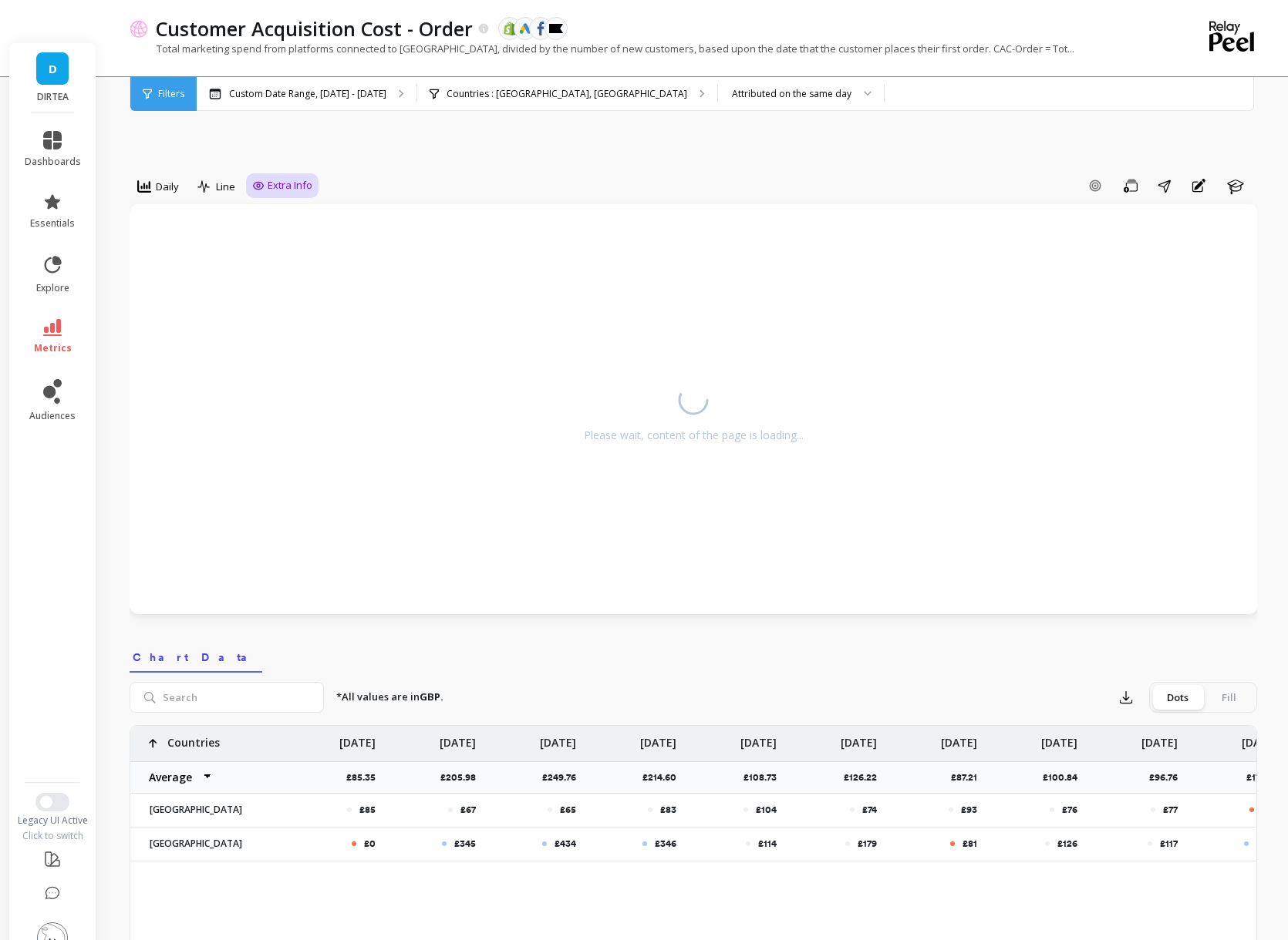
click at [280, 174] on div "Extra Info" at bounding box center [282, 186] width 72 height 25
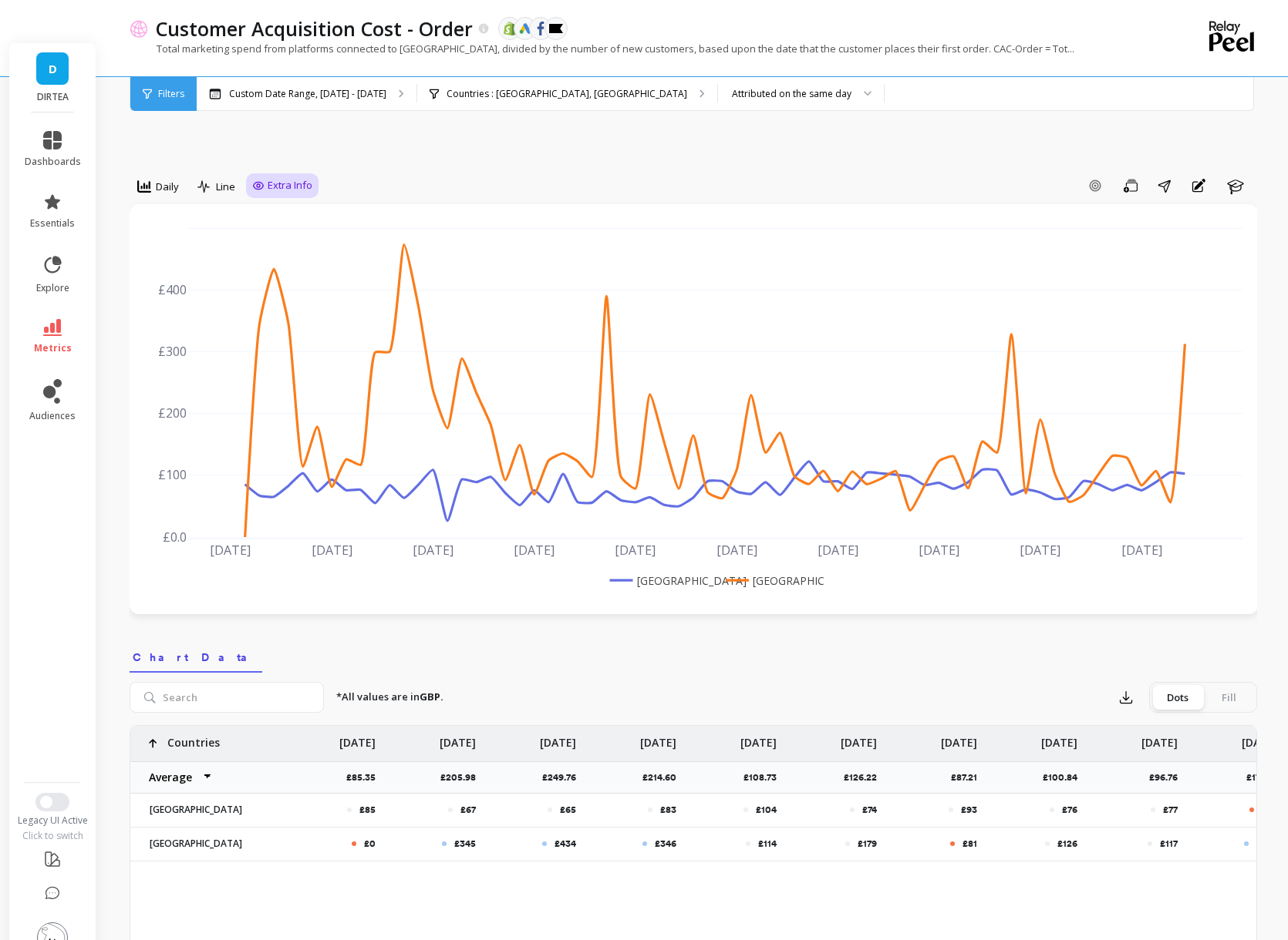
click at [285, 178] on span "Extra Info" at bounding box center [289, 186] width 45 height 16
click at [278, 268] on input "Values" at bounding box center [286, 276] width 54 height 16
checkbox input "true"
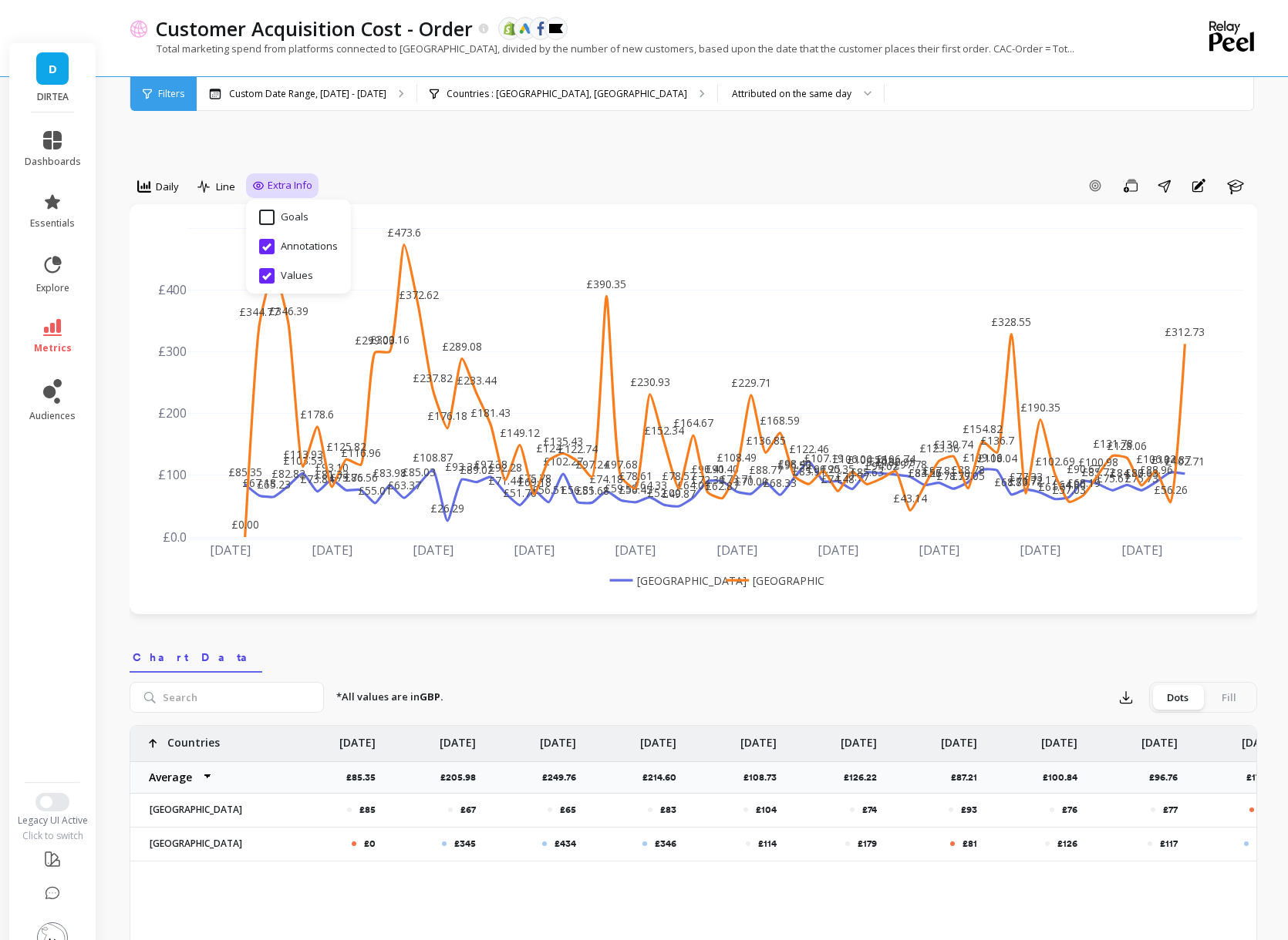
click at [678, 573] on rect at bounding box center [662, 581] width 114 height 16
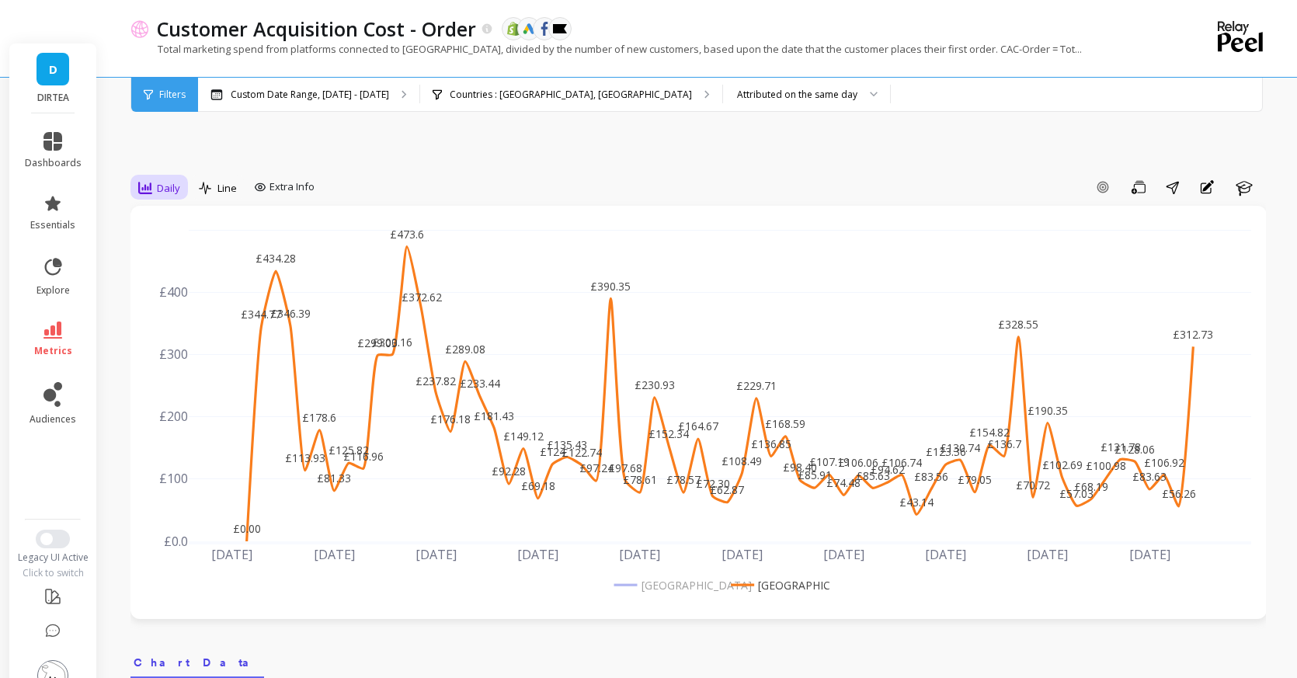
click at [162, 179] on div "Daily" at bounding box center [159, 188] width 42 height 19
click at [181, 275] on div "Weekly" at bounding box center [188, 282] width 89 height 15
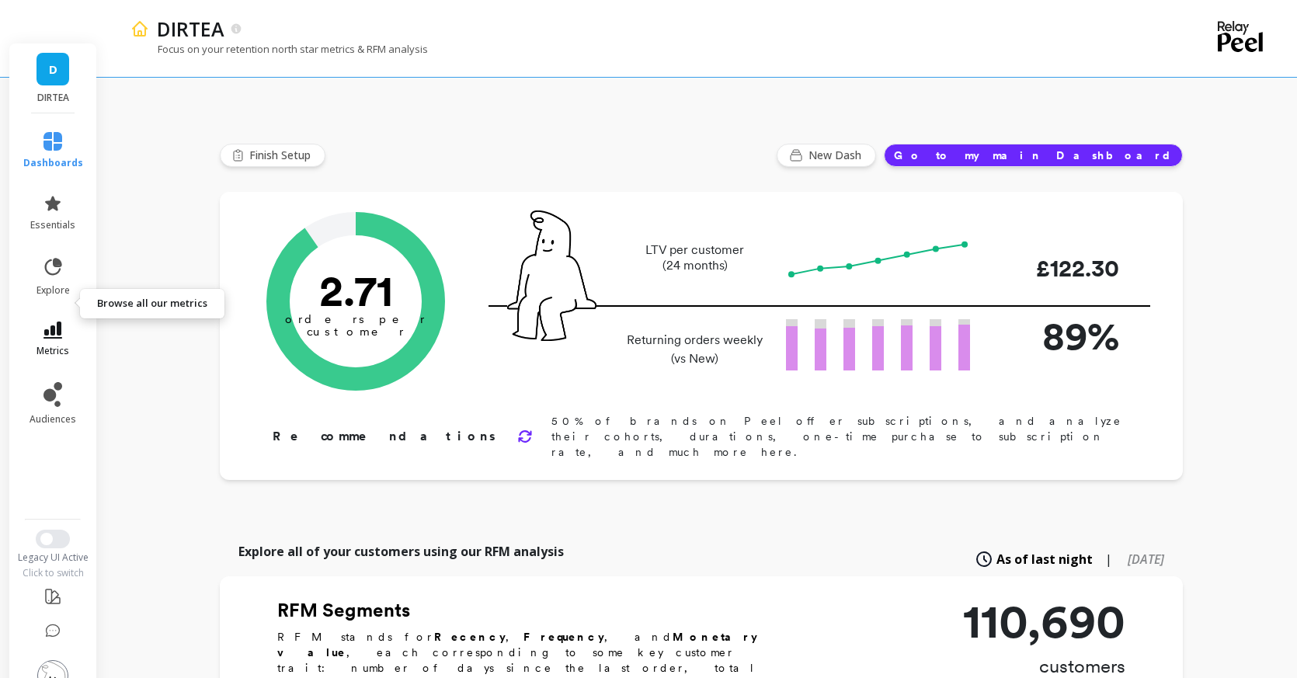
click at [54, 322] on link "metrics" at bounding box center [53, 340] width 60 height 36
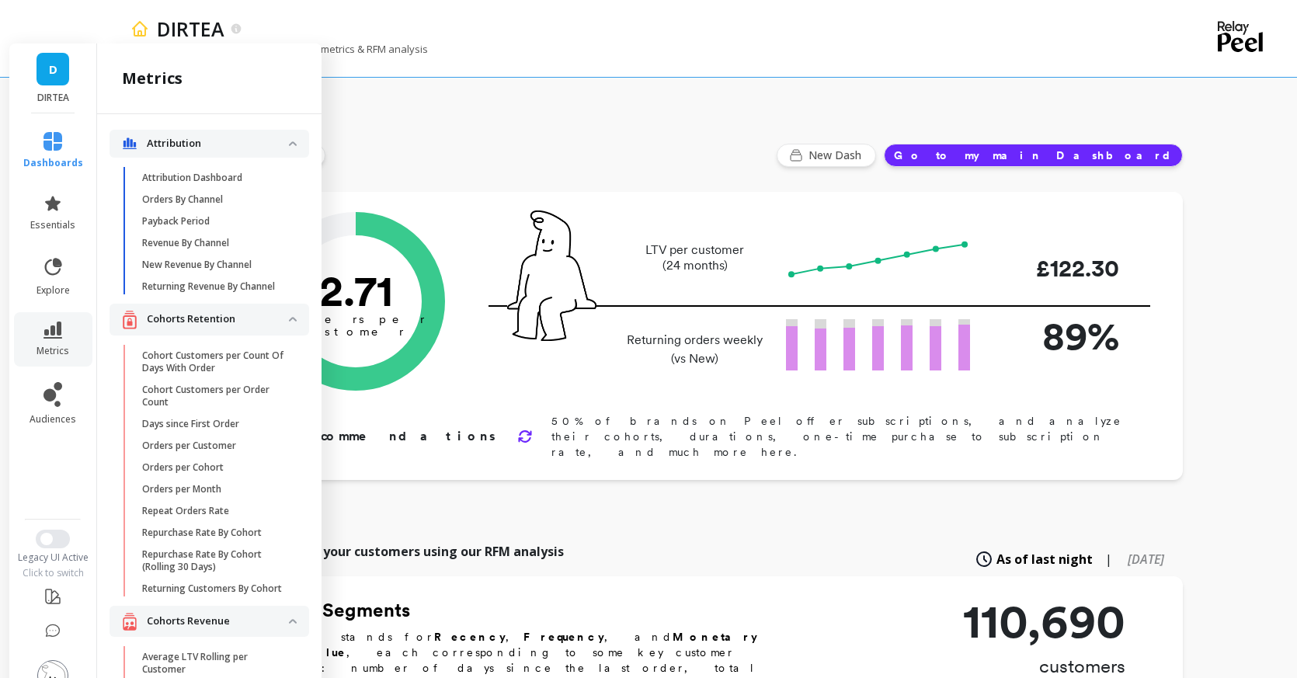
click at [404, 144] on div "Finish Setup New Dash Go to my main Dashboard" at bounding box center [701, 155] width 963 height 23
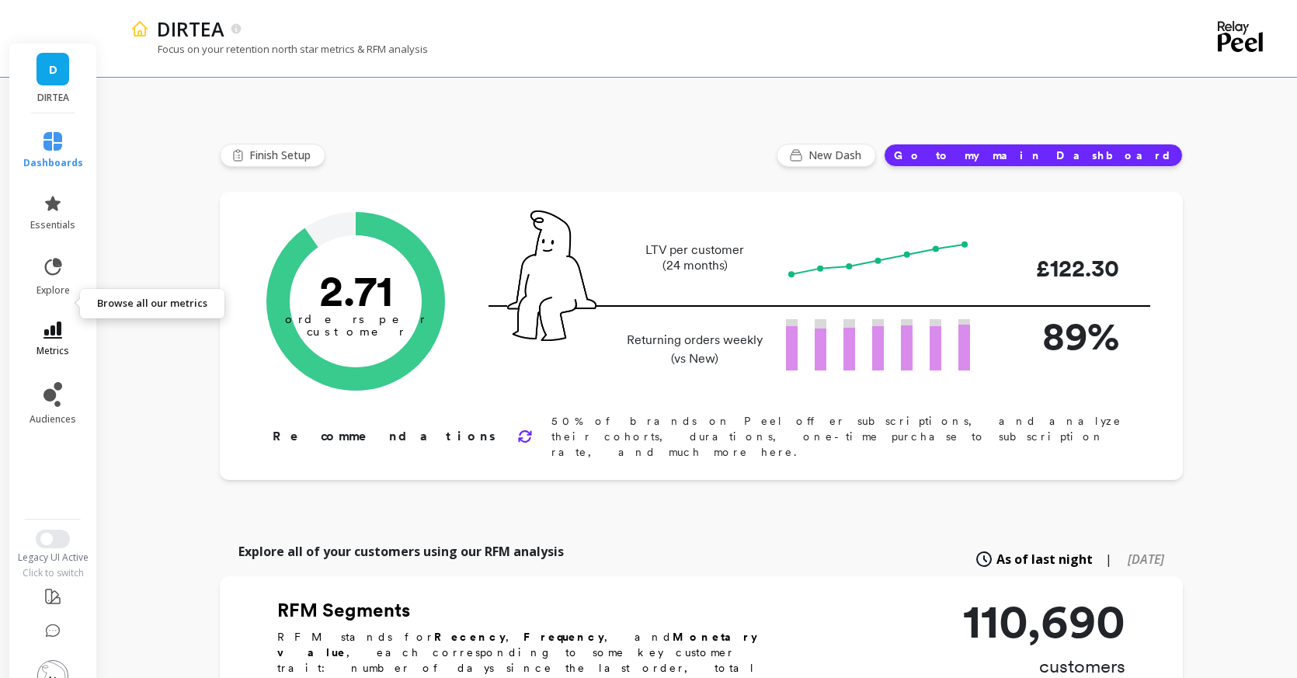
click at [60, 322] on link "metrics" at bounding box center [53, 340] width 60 height 36
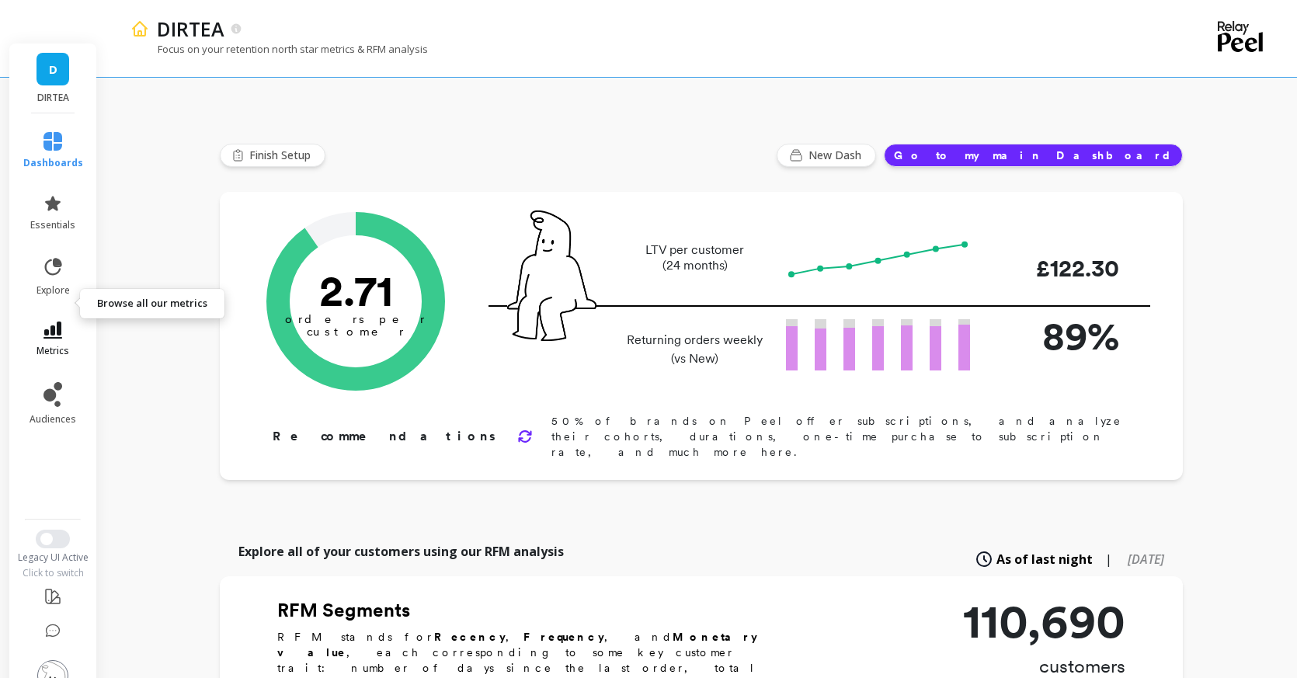
click at [56, 322] on icon at bounding box center [52, 330] width 19 height 17
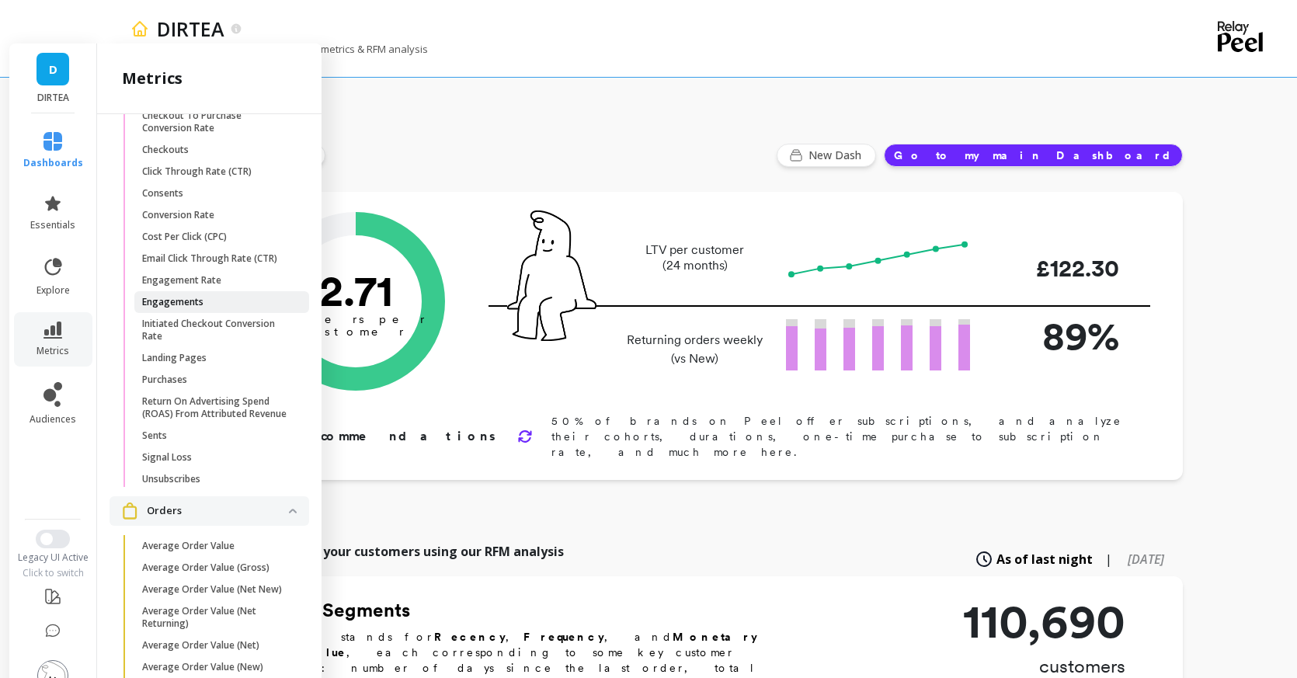
scroll to position [2208, 0]
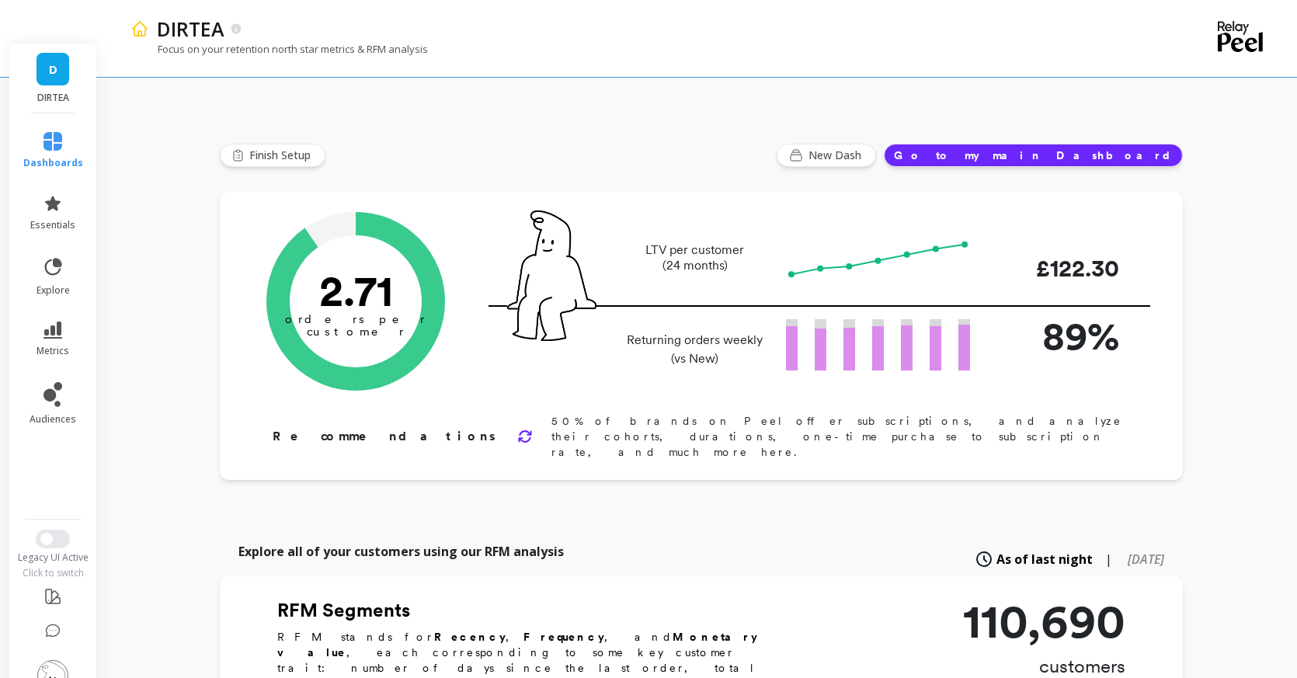
click at [46, 322] on icon at bounding box center [52, 330] width 19 height 17
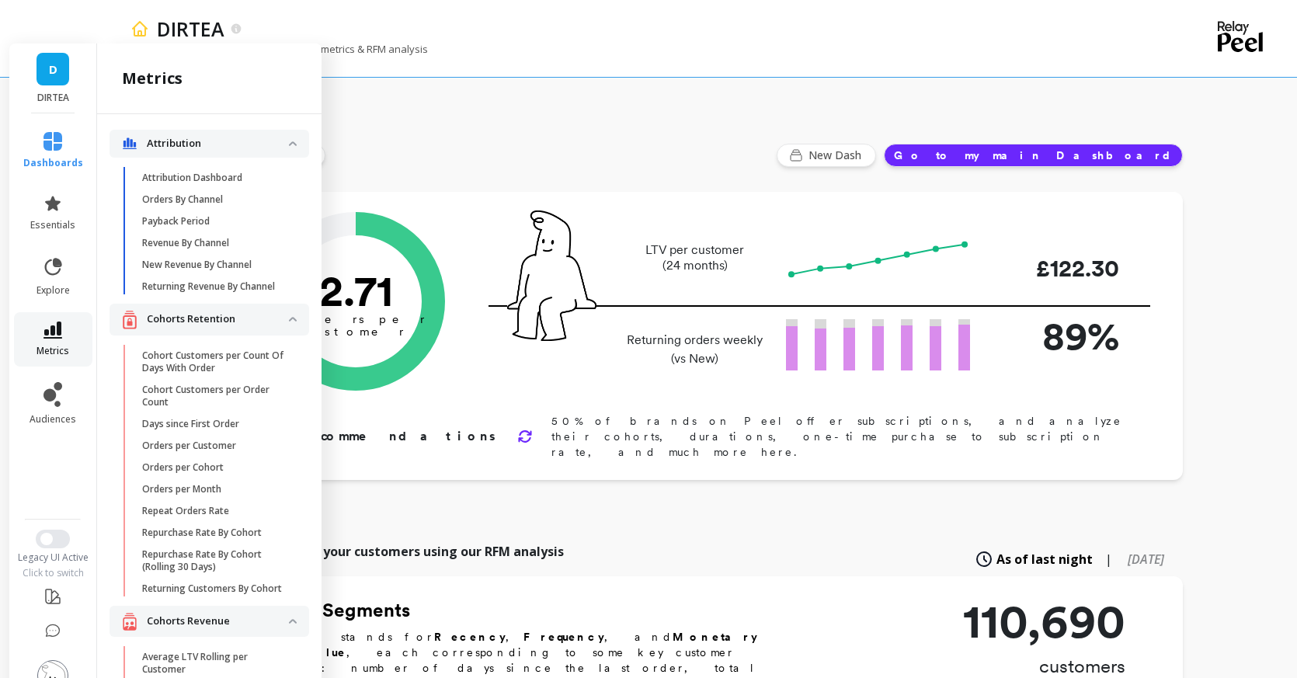
scroll to position [2208, 0]
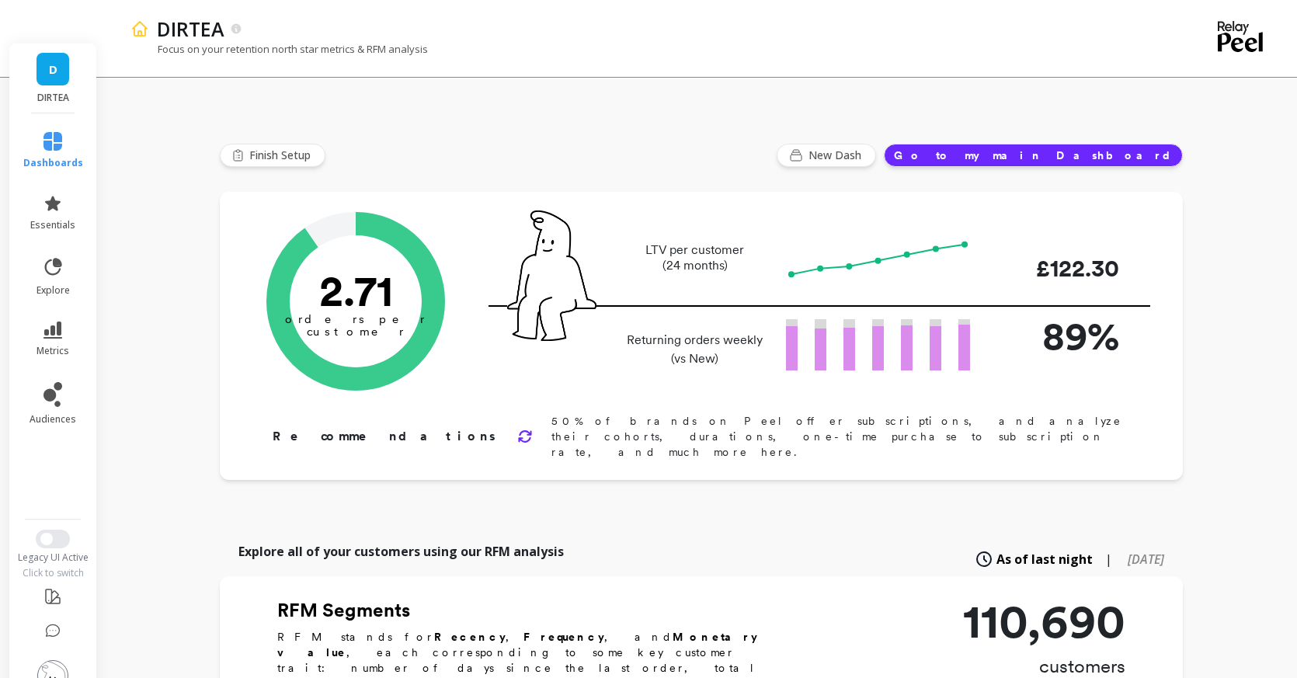
drag, startPoint x: 158, startPoint y: 48, endPoint x: 509, endPoint y: 54, distance: 351.1
click at [509, 54] on div "Focus on your retention north star metrics & RFM analysis" at bounding box center [634, 57] width 1008 height 30
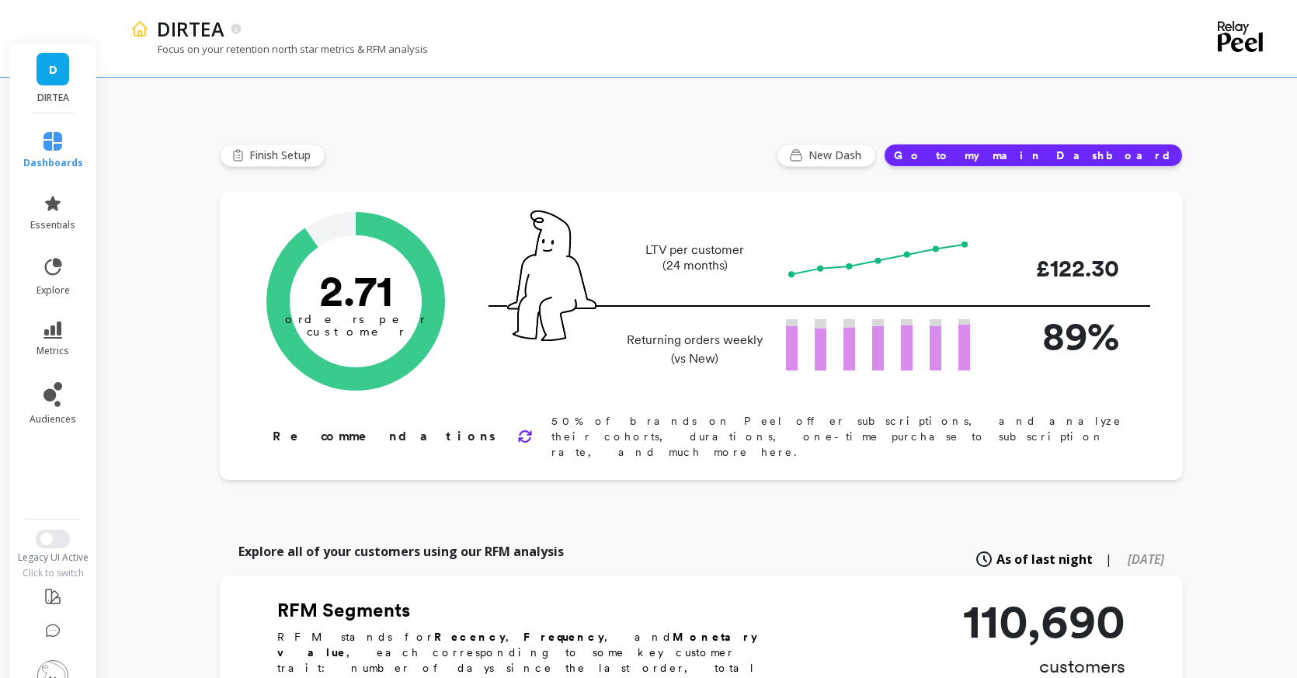
click at [54, 322] on icon at bounding box center [52, 330] width 19 height 17
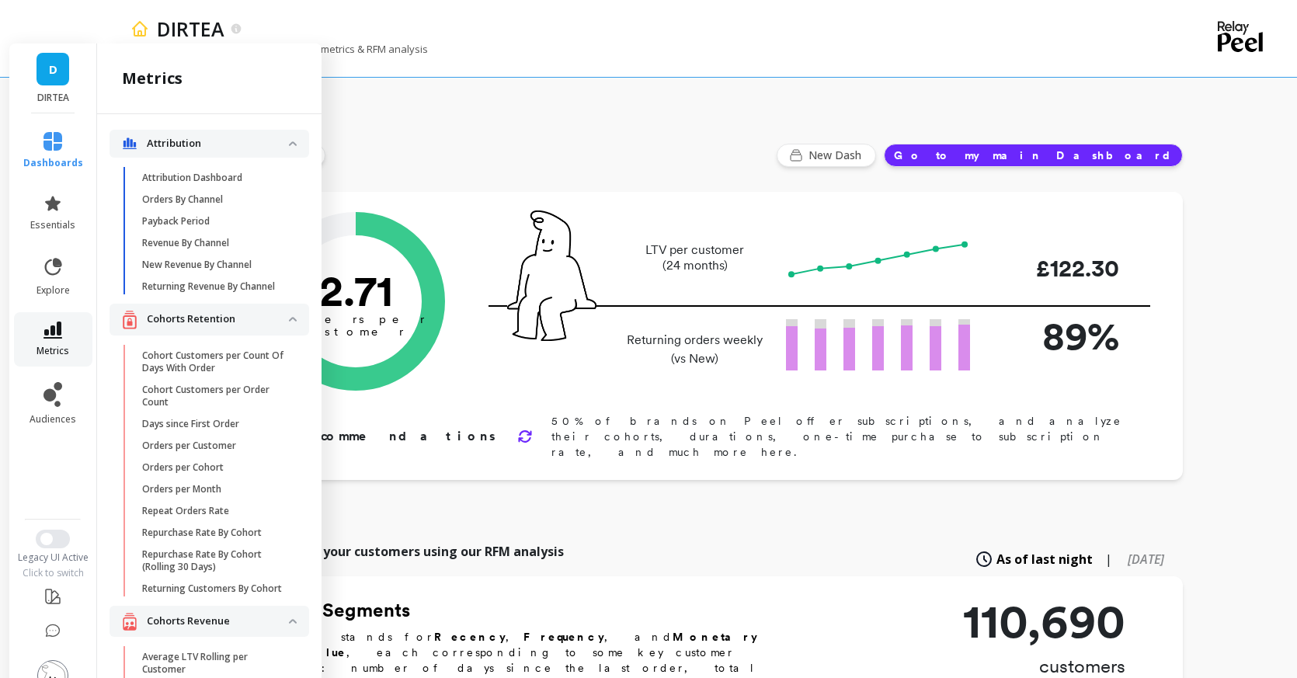
scroll to position [2208, 0]
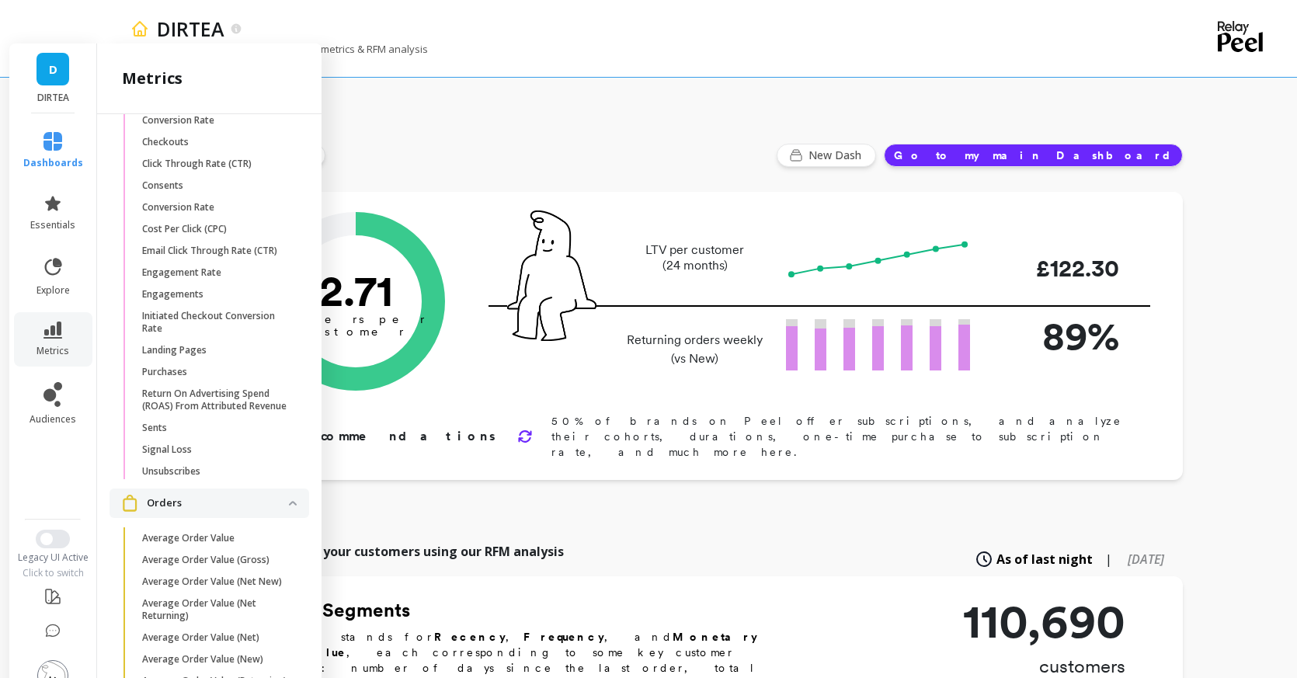
click at [387, 144] on div "Finish Setup New Dash Go to my main Dashboard" at bounding box center [701, 155] width 963 height 23
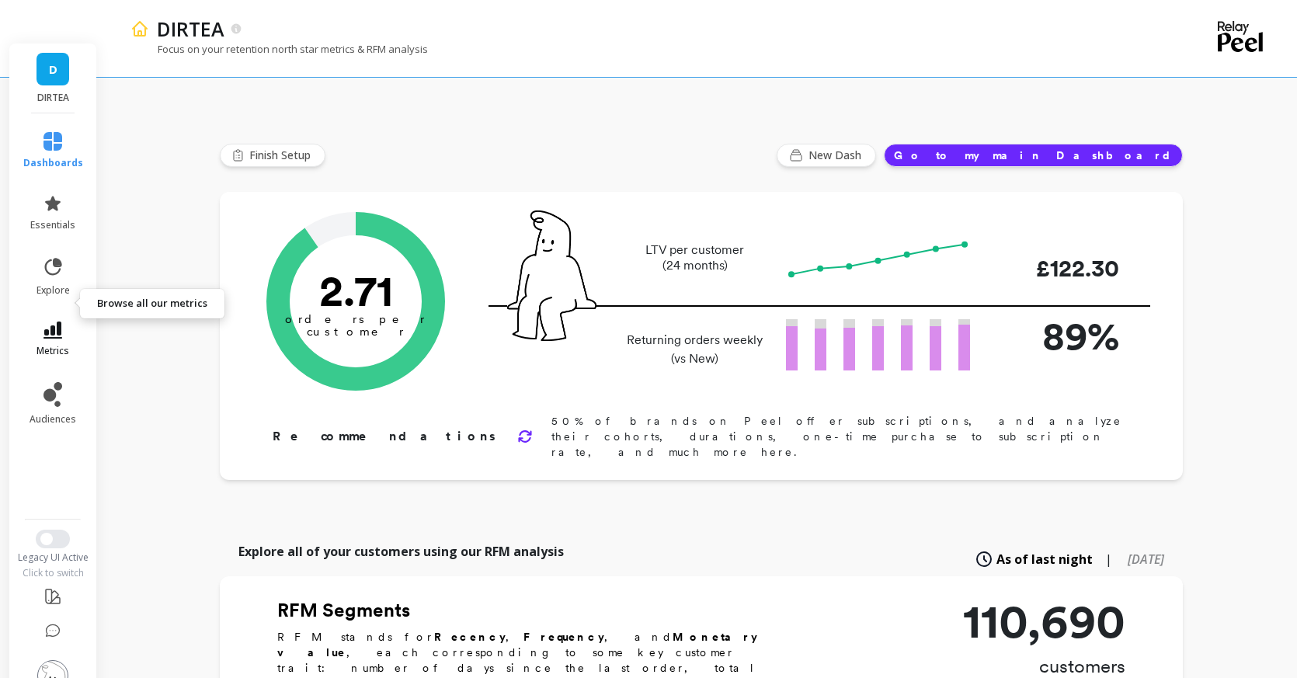
click at [62, 322] on link "metrics" at bounding box center [53, 340] width 60 height 36
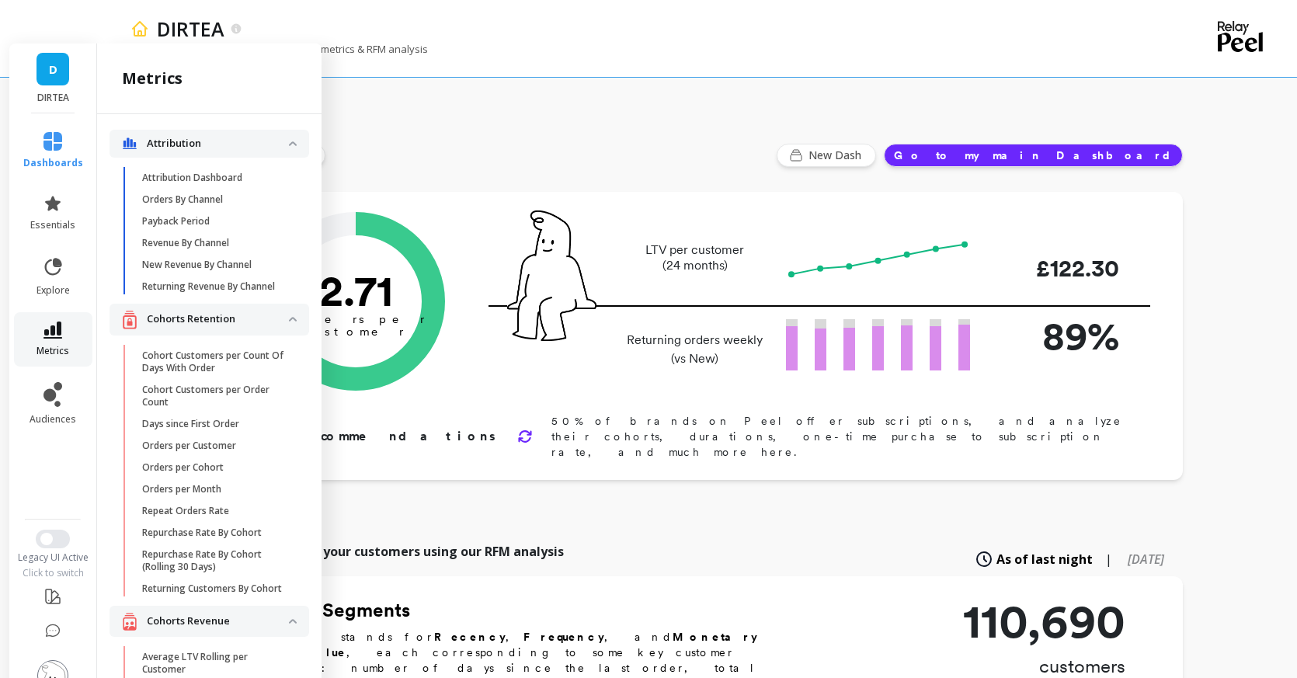
scroll to position [2208, 0]
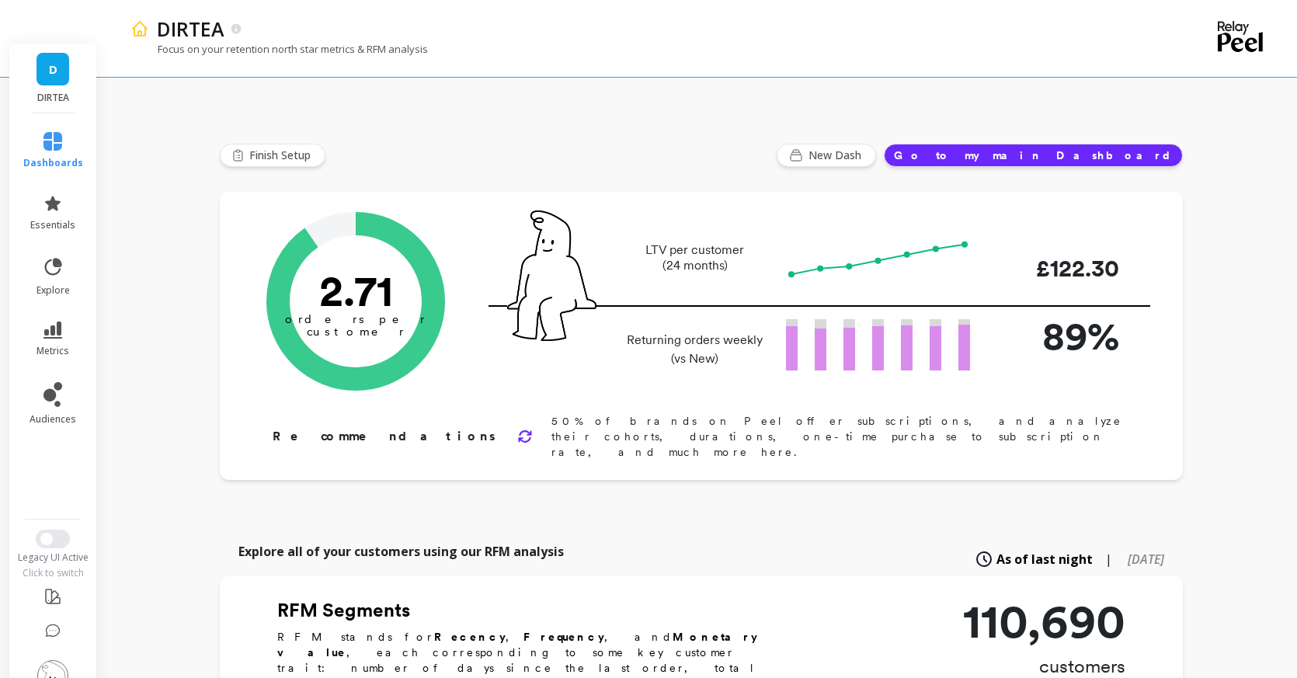
drag, startPoint x: 158, startPoint y: 49, endPoint x: 442, endPoint y: 46, distance: 284.3
click at [442, 46] on div "Focus on your retention north star metrics & RFM analysis" at bounding box center [634, 57] width 1008 height 30
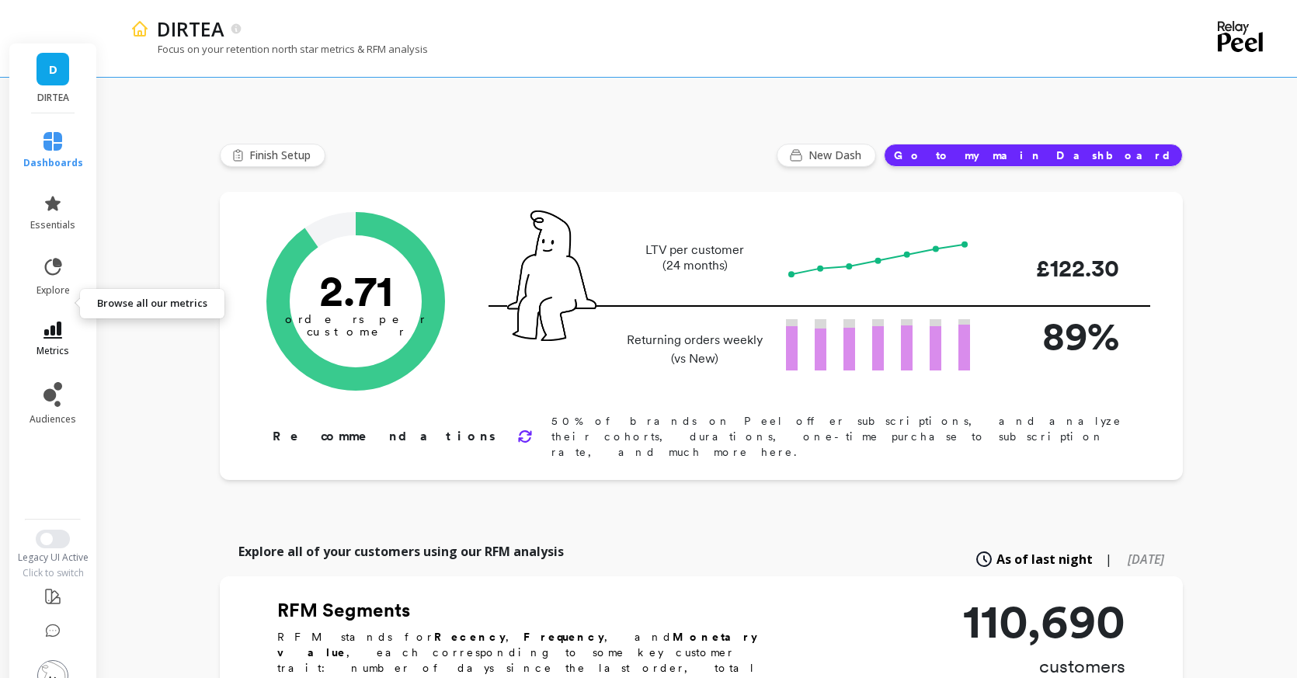
click at [53, 322] on icon at bounding box center [52, 330] width 19 height 17
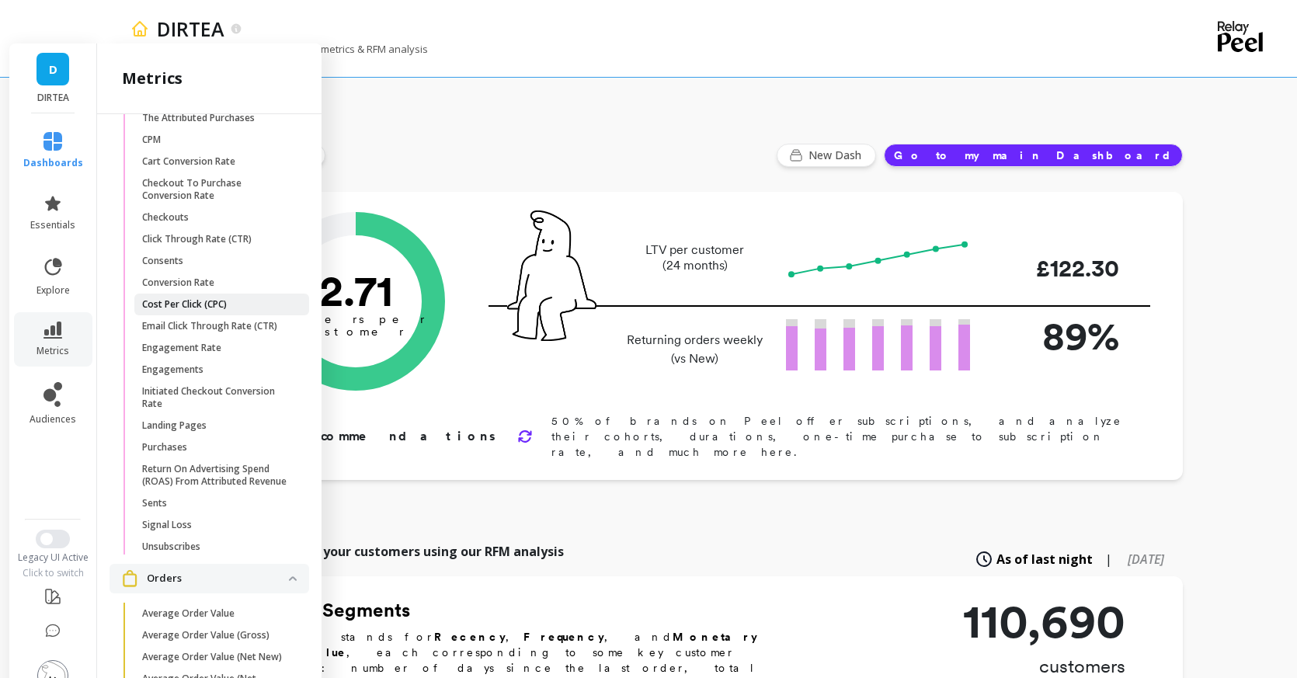
scroll to position [2129, 0]
click at [592, 144] on div "Finish Setup New Dash Go to my main Dashboard" at bounding box center [701, 155] width 963 height 23
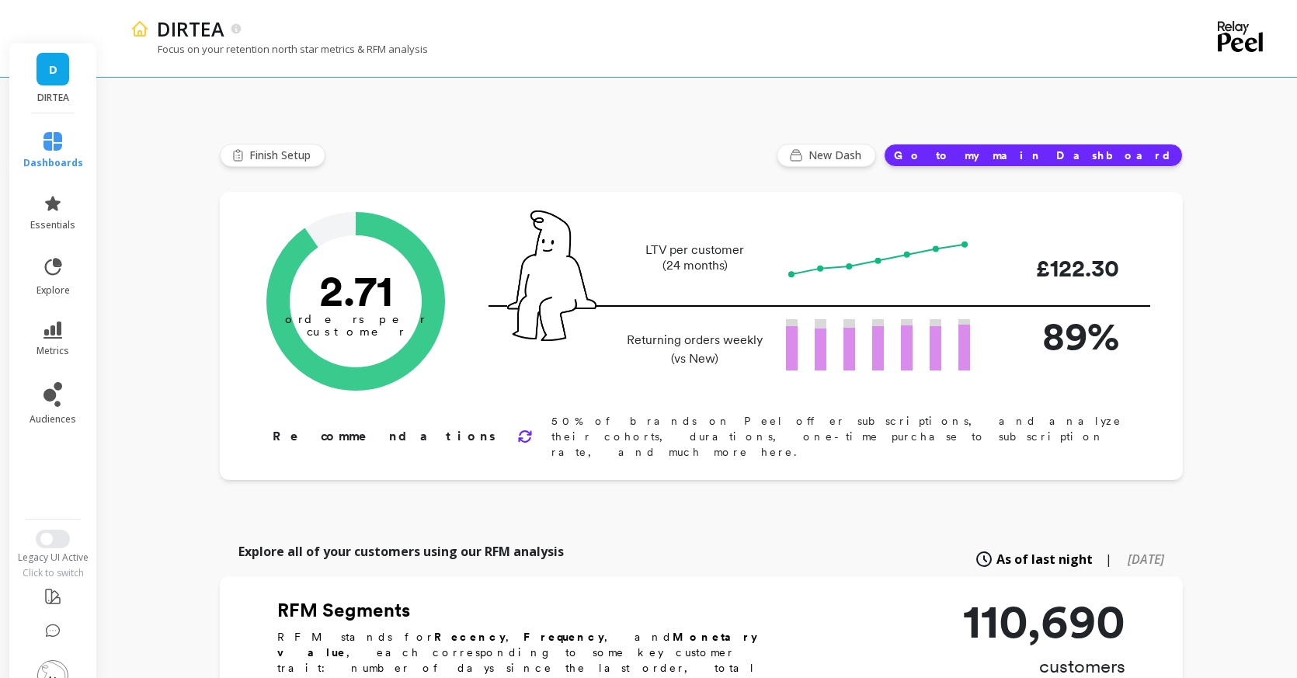
scroll to position [0, 0]
click at [48, 322] on icon at bounding box center [52, 330] width 19 height 17
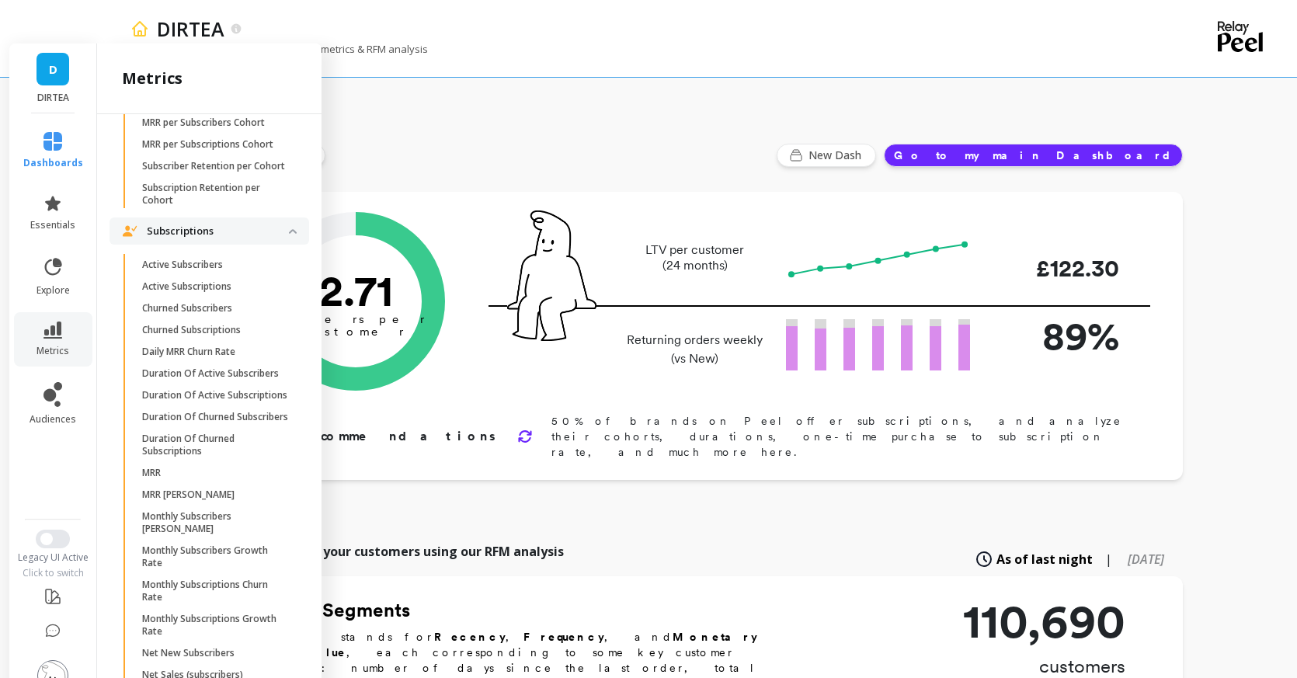
scroll to position [4099, 0]
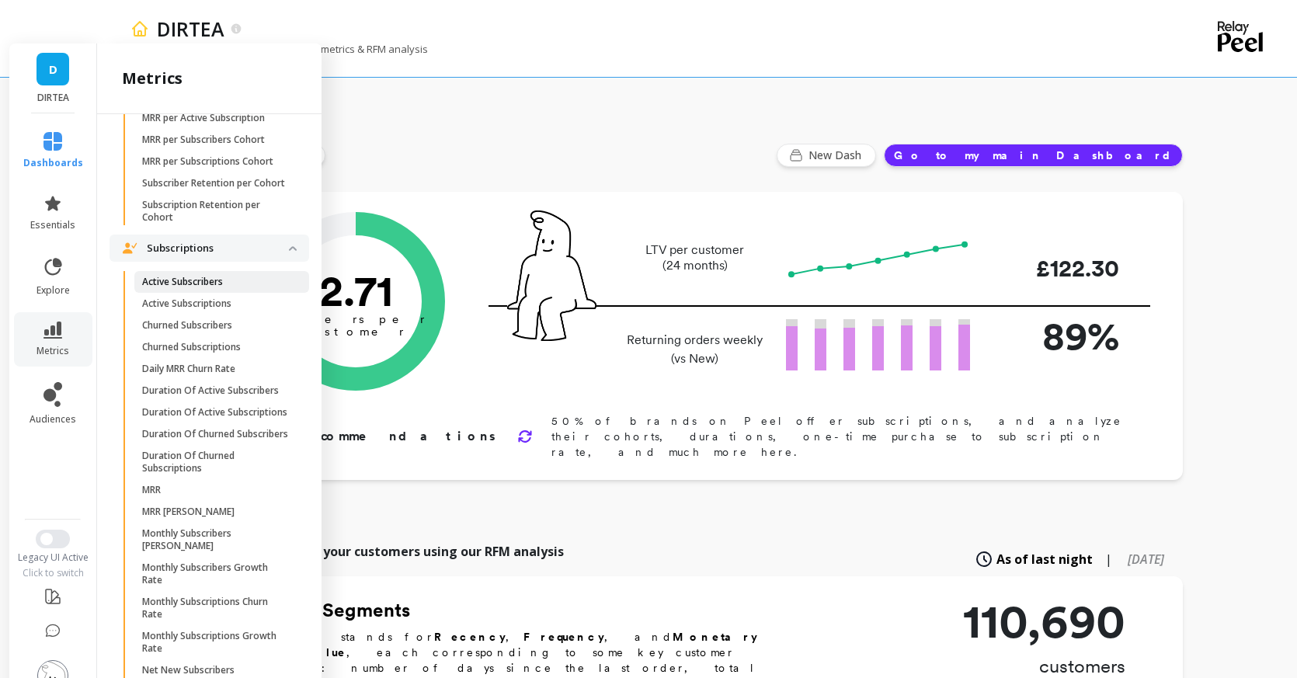
click at [214, 276] on p "Active Subscribers" at bounding box center [182, 282] width 81 height 12
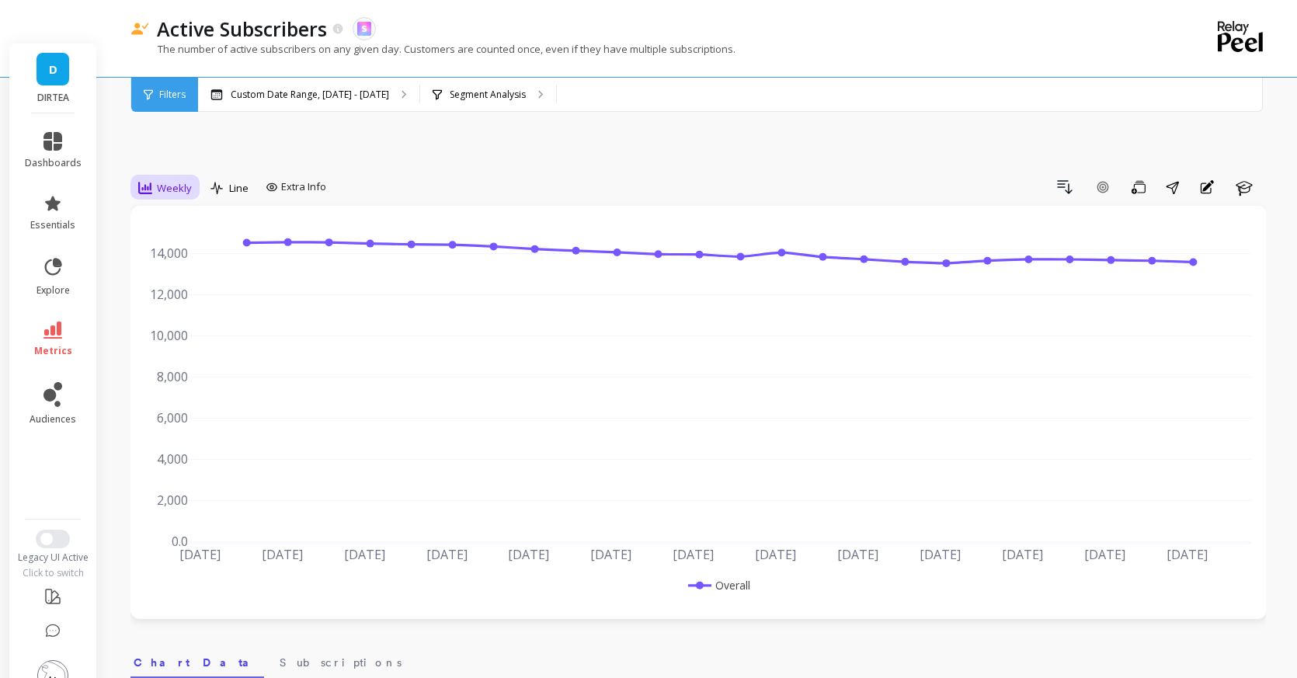
click at [179, 181] on span "Weekly" at bounding box center [174, 188] width 35 height 15
click at [513, 175] on div "Drill Down Add Goal Save Share Annotations Learn" at bounding box center [798, 187] width 933 height 25
click at [497, 105] on div "Segment Analysis" at bounding box center [488, 95] width 136 height 34
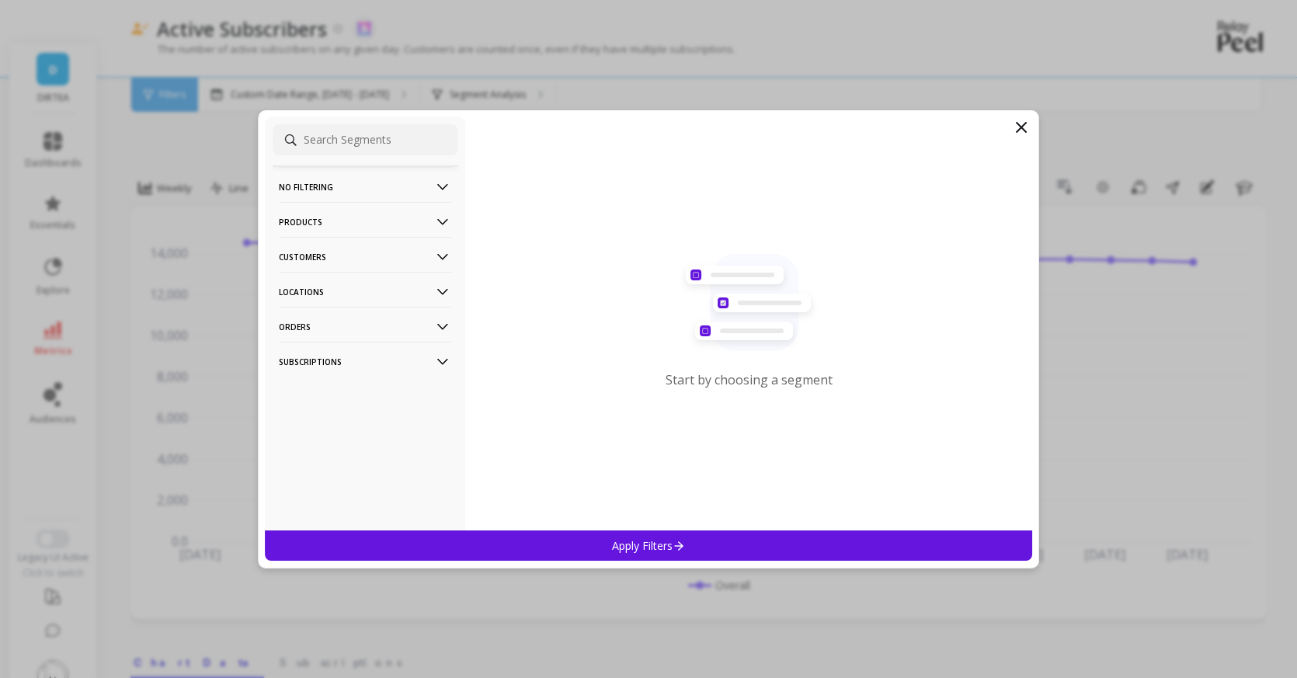
click at [415, 294] on p "Locations" at bounding box center [365, 292] width 172 height 40
click at [325, 349] on p "Countries" at bounding box center [304, 349] width 46 height 14
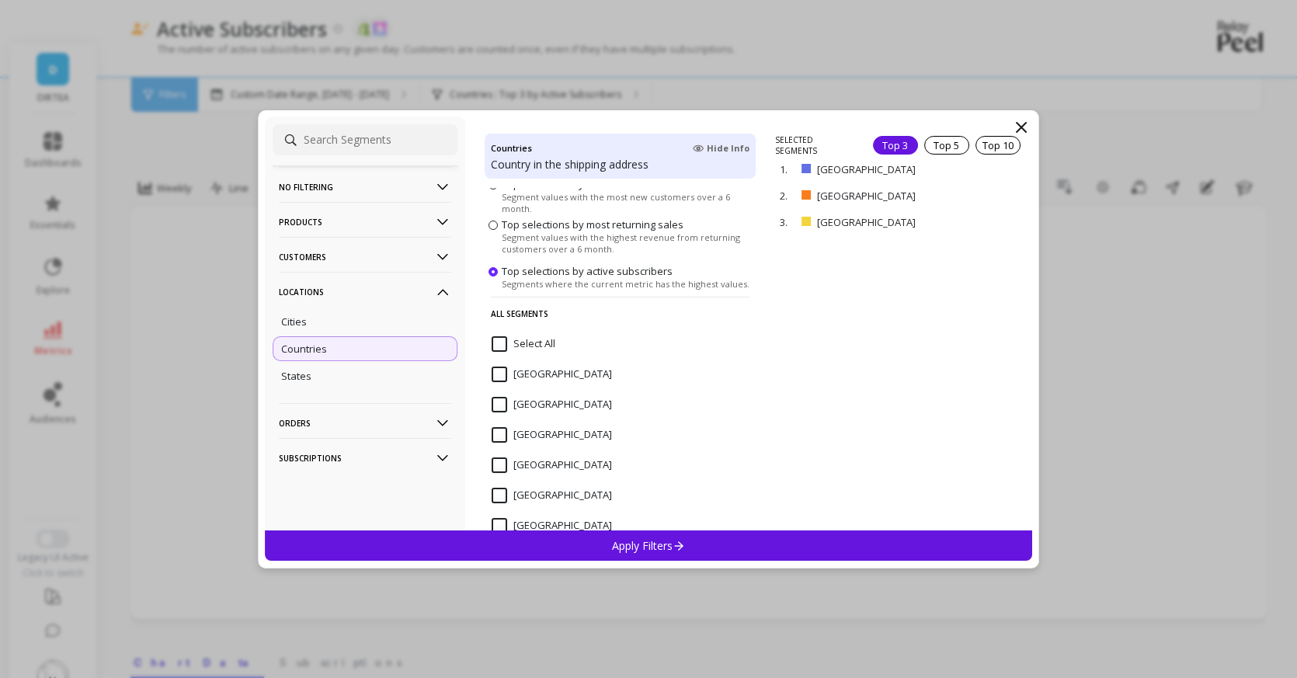
scroll to position [91, 0]
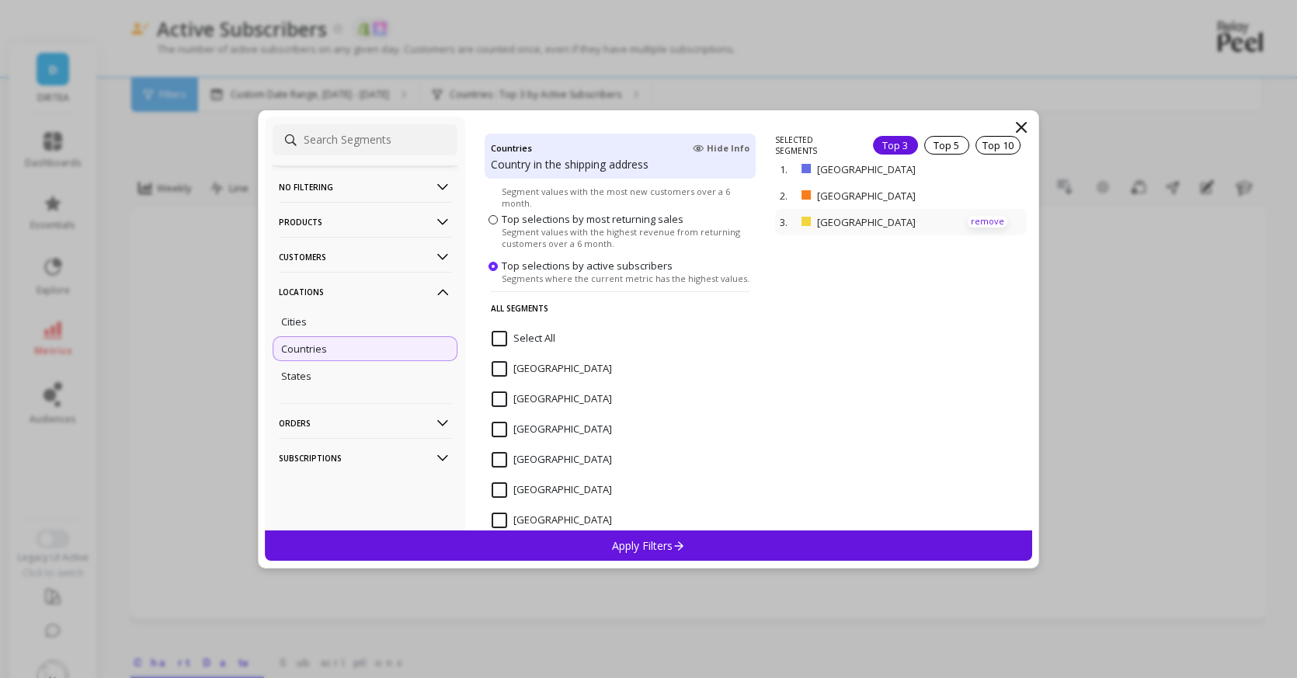
click at [992, 220] on p "remove" at bounding box center [988, 222] width 40 height 12
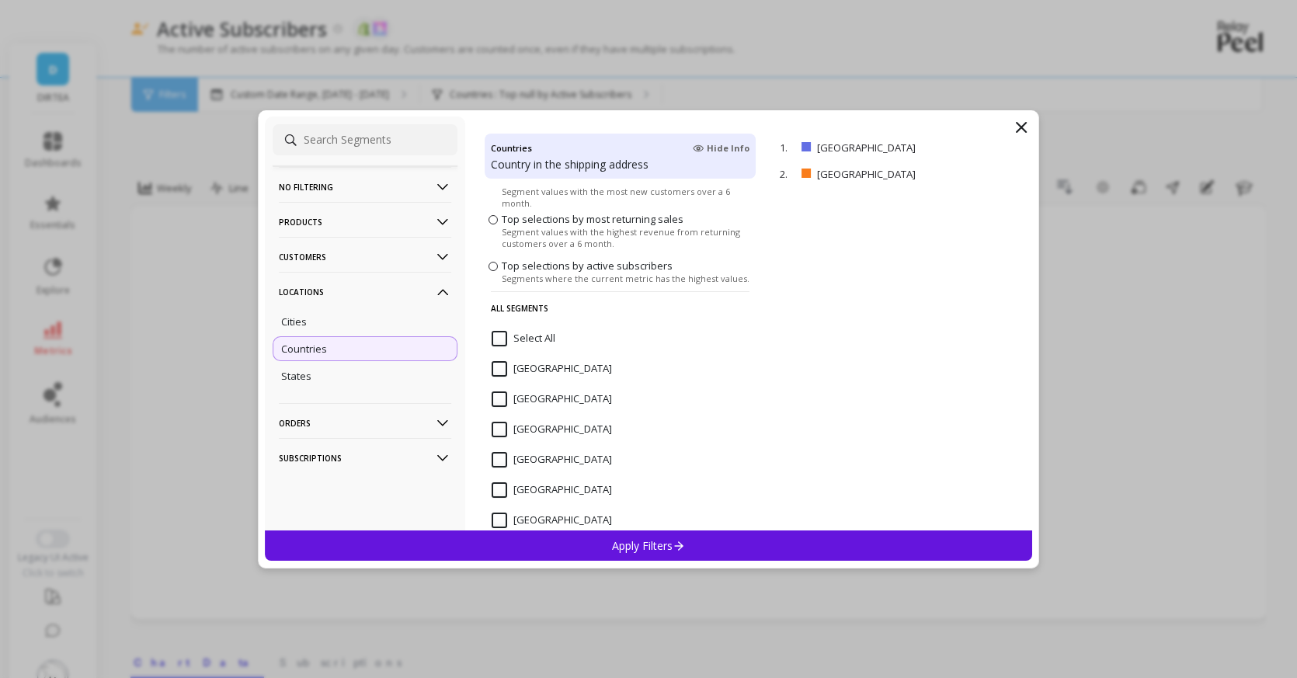
click at [683, 539] on icon at bounding box center [679, 545] width 13 height 13
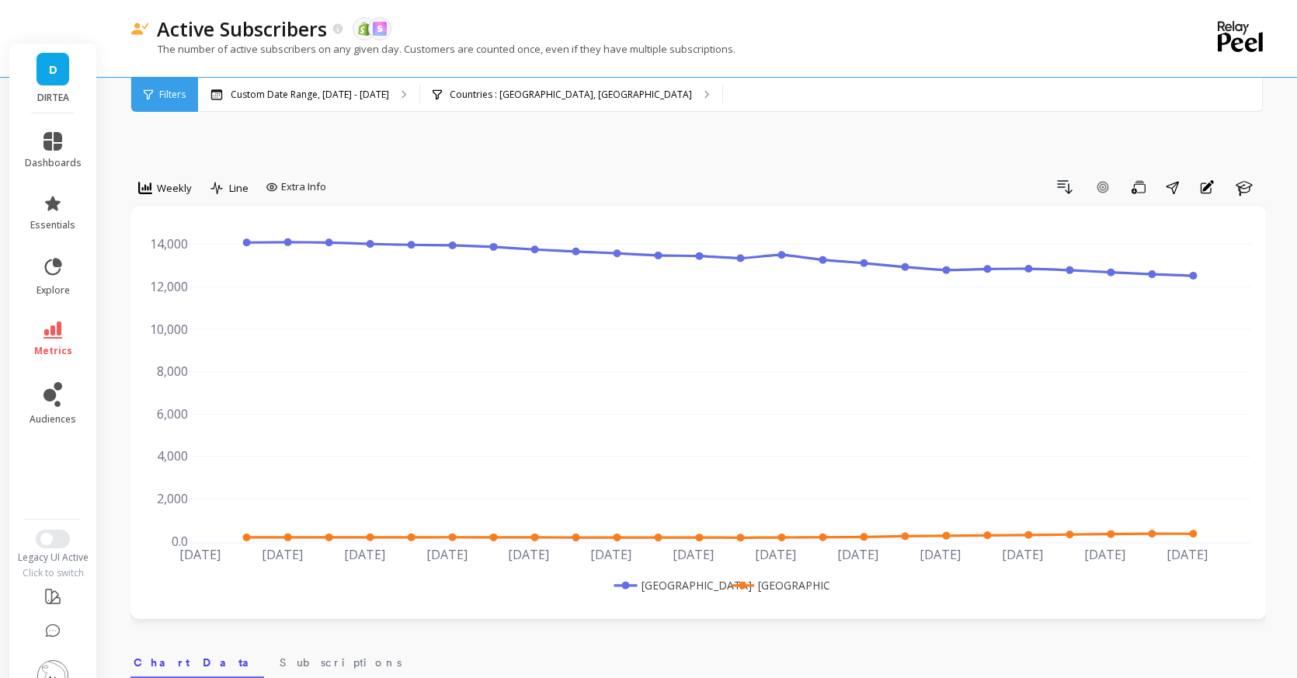
click at [675, 577] on rect at bounding box center [667, 585] width 115 height 16
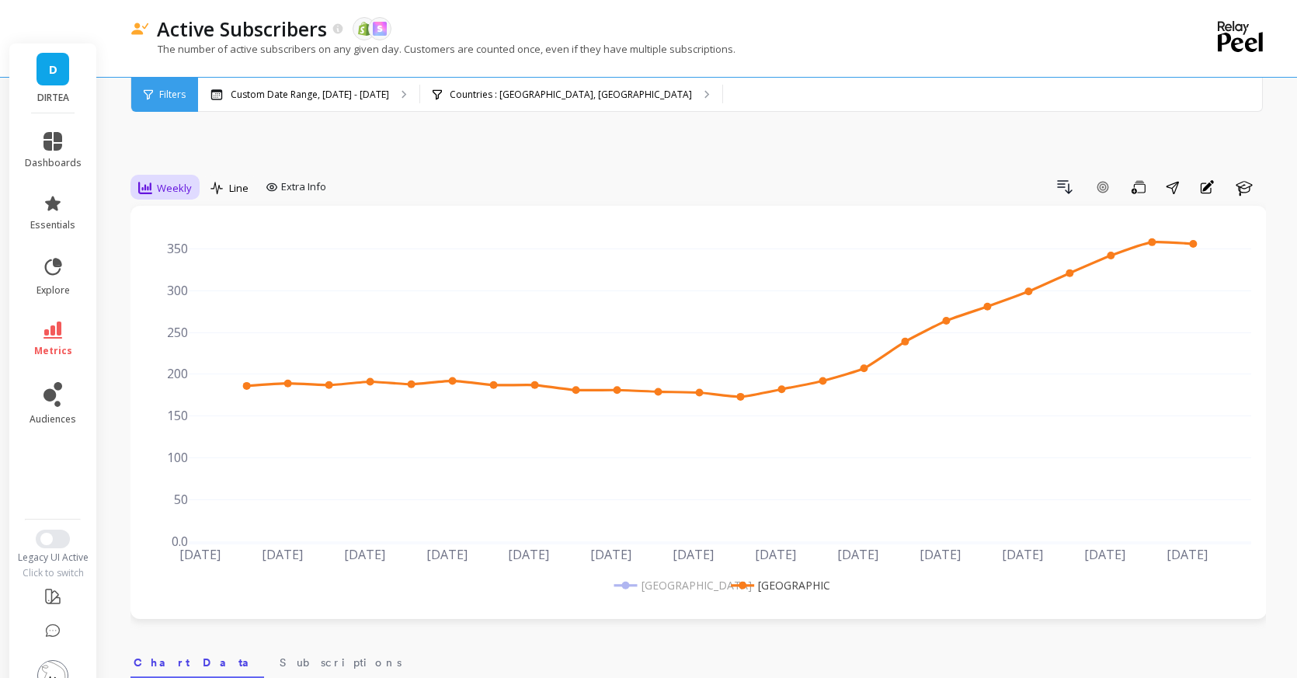
click at [180, 181] on span "Weekly" at bounding box center [174, 188] width 35 height 15
click at [204, 245] on div "Daily" at bounding box center [188, 252] width 89 height 15
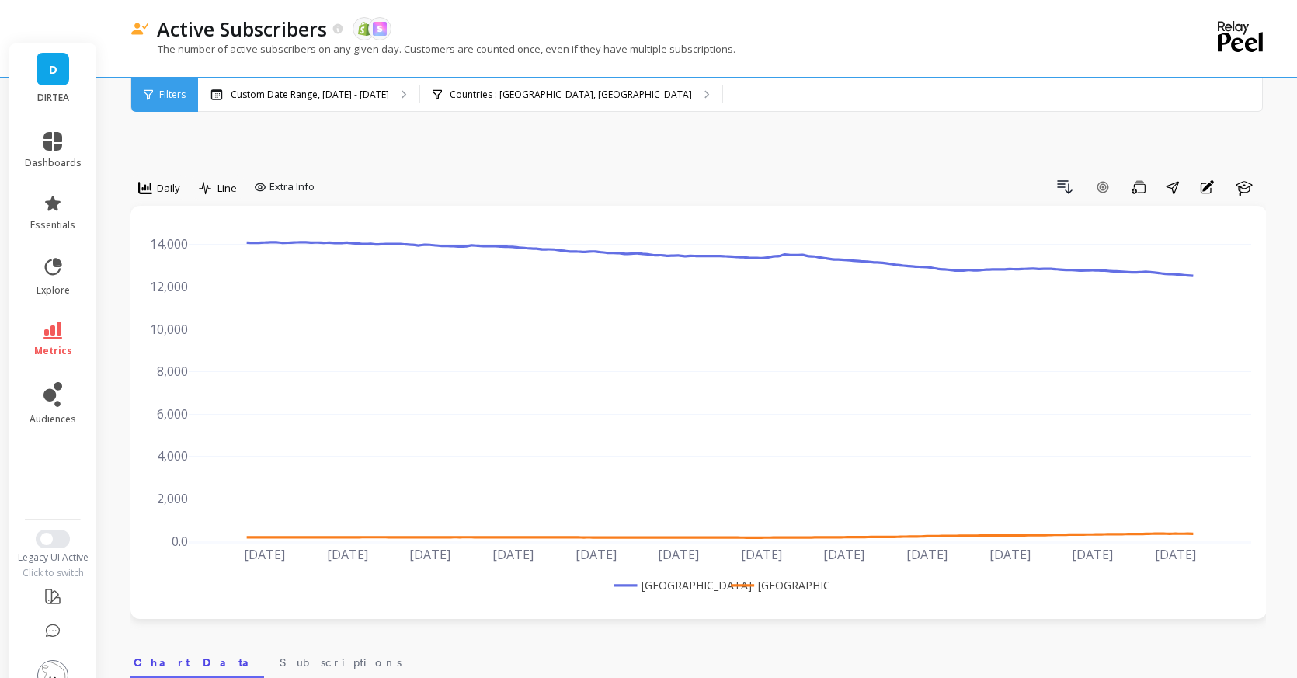
click at [659, 577] on rect at bounding box center [667, 585] width 115 height 16
